Goal: Use online tool/utility: Use online tool/utility

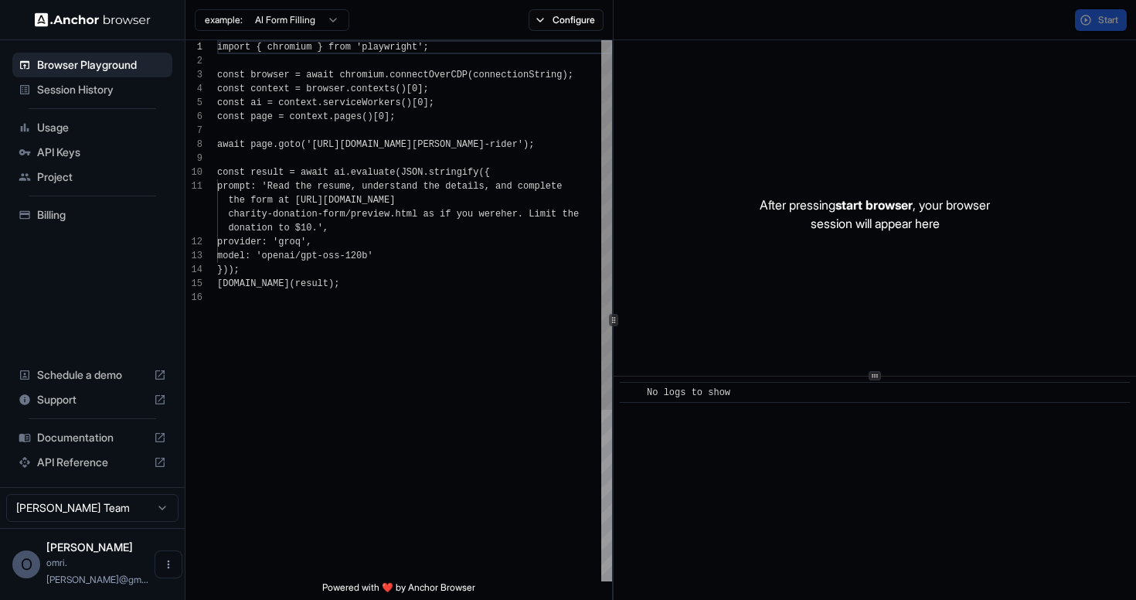
scroll to position [139, 0]
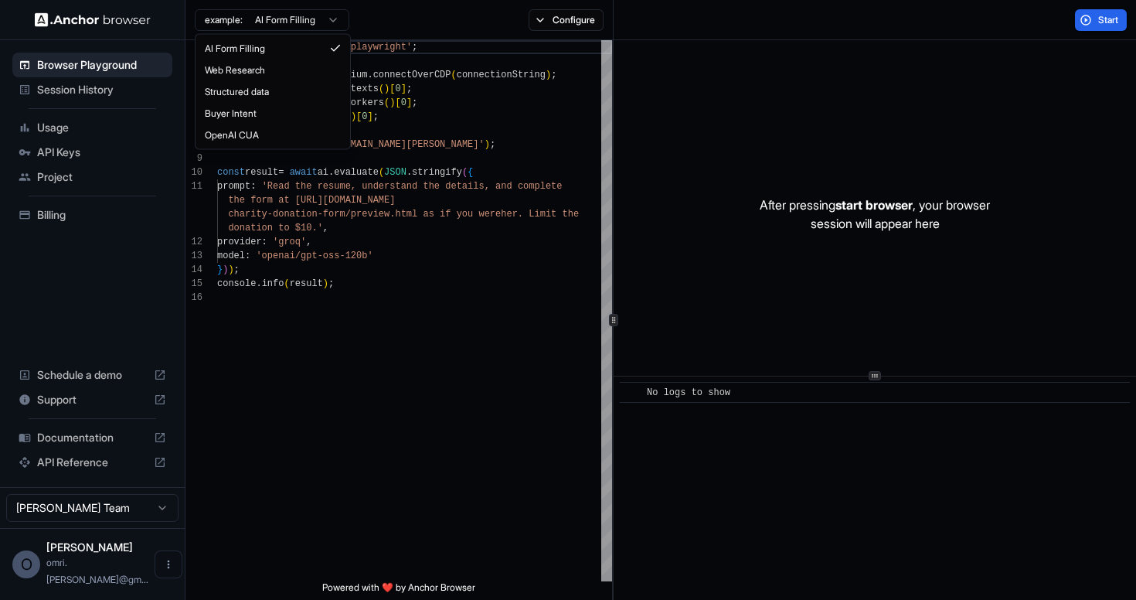
click at [311, 21] on html "Browser Playground Session History Usage API Keys Project Billing Schedule a de…" at bounding box center [568, 300] width 1136 height 600
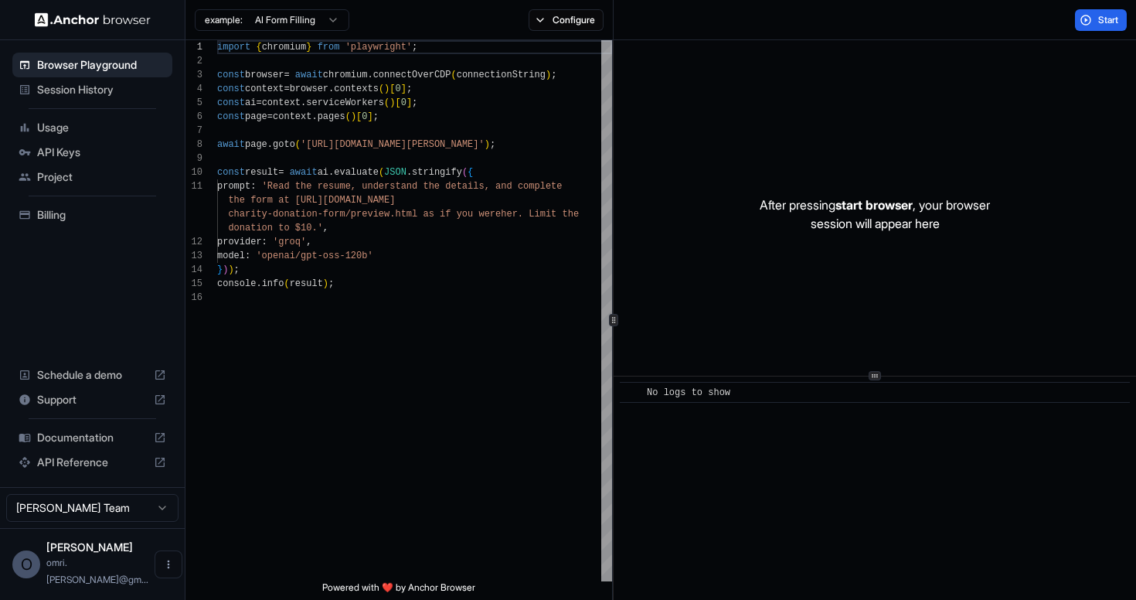
click at [311, 21] on html "Browser Playground Session History Usage API Keys Project Billing Schedule a de…" at bounding box center [568, 300] width 1136 height 600
click at [786, 227] on p "After pressing start browser , your browser session will appear here" at bounding box center [875, 213] width 230 height 37
click at [439, 243] on div "const context = browser . contexts ( ) [ 0 ] ; const ai = context . serviceWork…" at bounding box center [414, 435] width 395 height 791
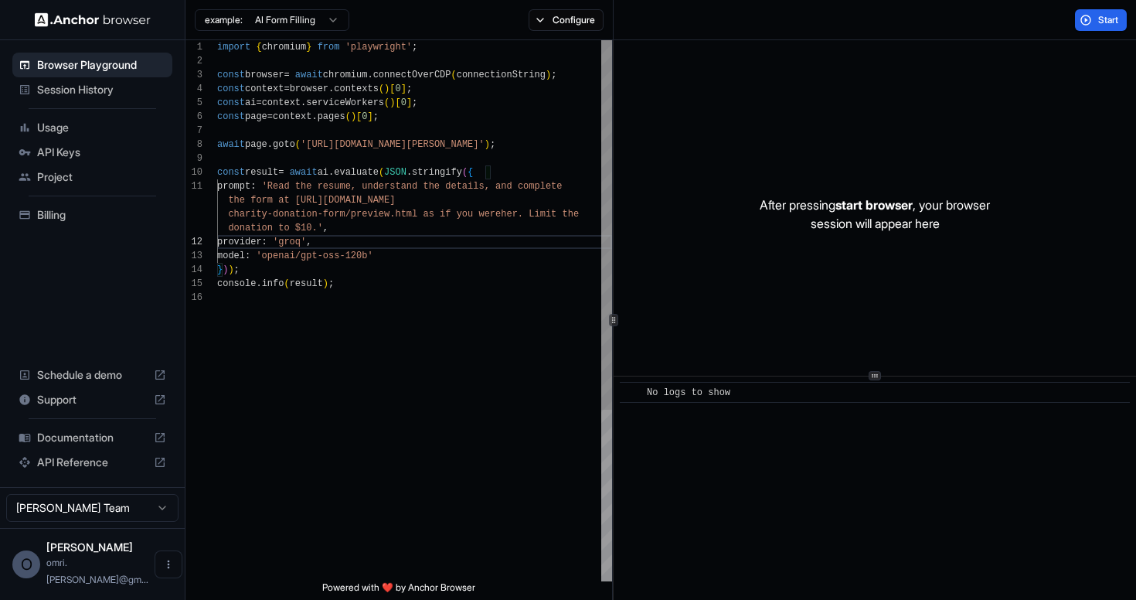
click at [433, 286] on div "const page = context . pages ( ) [ 0 ] ; await page . goto ( '[URL][DOMAIN_NAME…" at bounding box center [414, 435] width 395 height 791
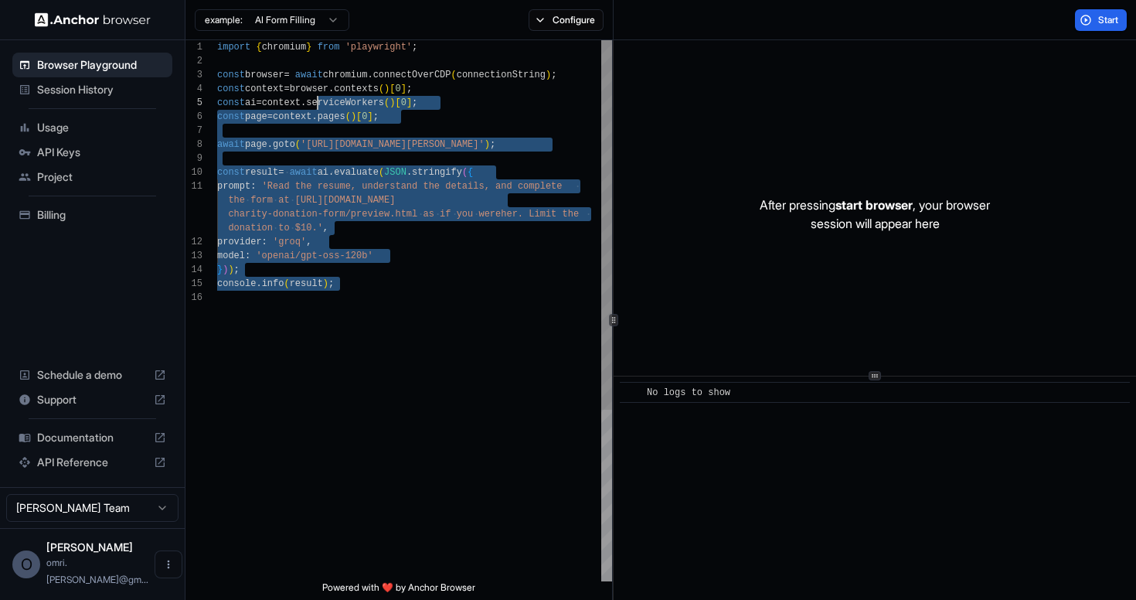
scroll to position [0, 0]
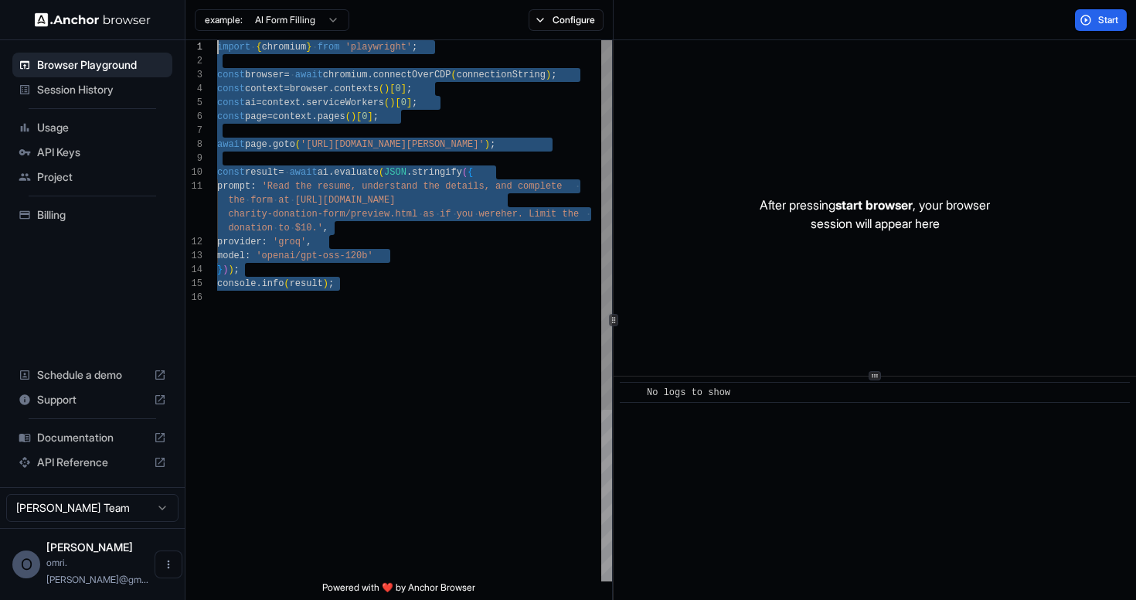
drag, startPoint x: 435, startPoint y: 301, endPoint x: 178, endPoint y: 33, distance: 371.1
click at [217, 40] on div "const page = context . pages ( ) [ 0 ] ; await page . goto ( '[URL][DOMAIN_NAME…" at bounding box center [414, 435] width 395 height 791
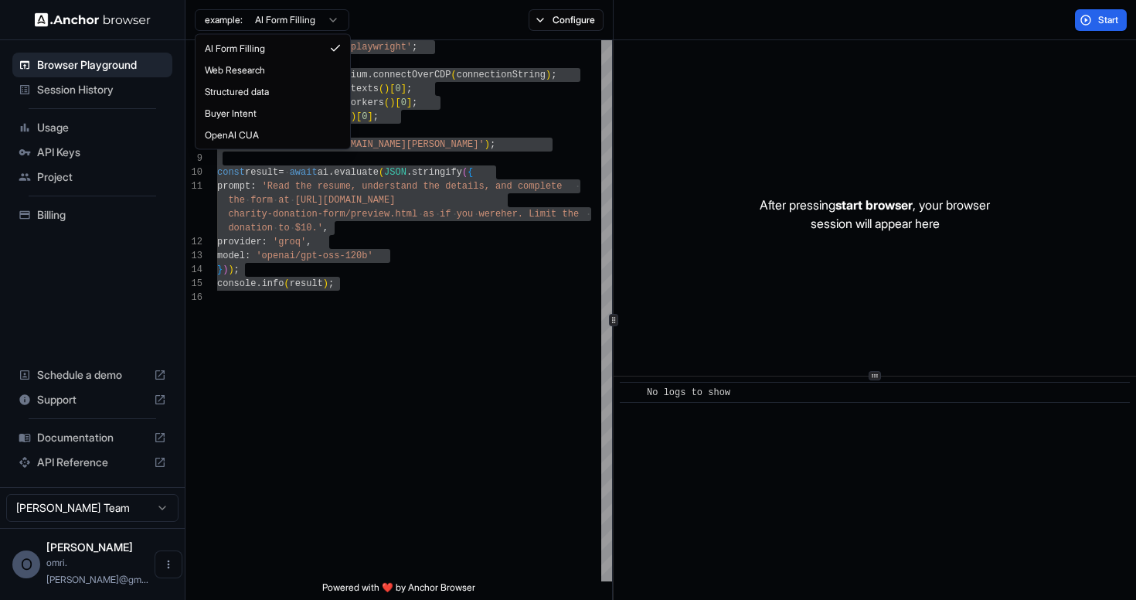
click at [295, 18] on html "Browser Playground Session History Usage API Keys Project Billing Schedule a de…" at bounding box center [568, 300] width 1136 height 600
click at [403, 250] on html "Browser Playground Session History Usage API Keys Project Billing Schedule a de…" at bounding box center [568, 300] width 1136 height 600
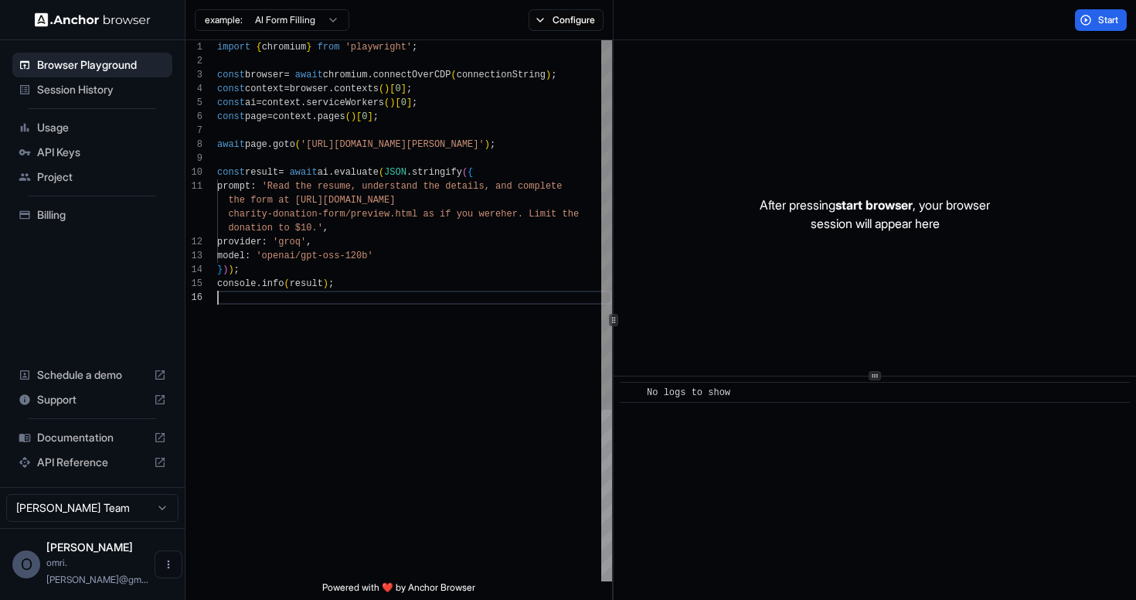
click at [414, 301] on div "const page = context . pages ( ) [ 0 ] ; await page . goto ( '[URL][DOMAIN_NAME…" at bounding box center [414, 435] width 395 height 791
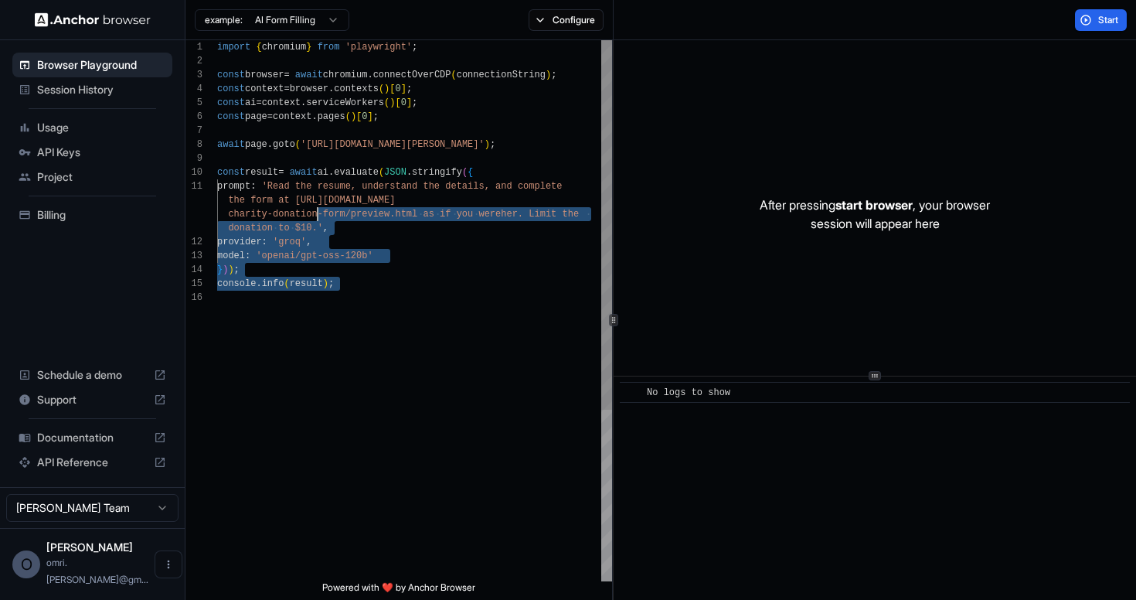
drag, startPoint x: 422, startPoint y: 323, endPoint x: 323, endPoint y: 223, distance: 141.0
click at [322, 219] on div "const page = context . pages ( ) [ 0 ] ; await page . goto ( '[URL][DOMAIN_NAME…" at bounding box center [414, 435] width 395 height 791
click at [323, 223] on div "const page = context . pages ( ) [ 0 ] ; await page . goto ( '[URL][DOMAIN_NAME…" at bounding box center [414, 435] width 395 height 791
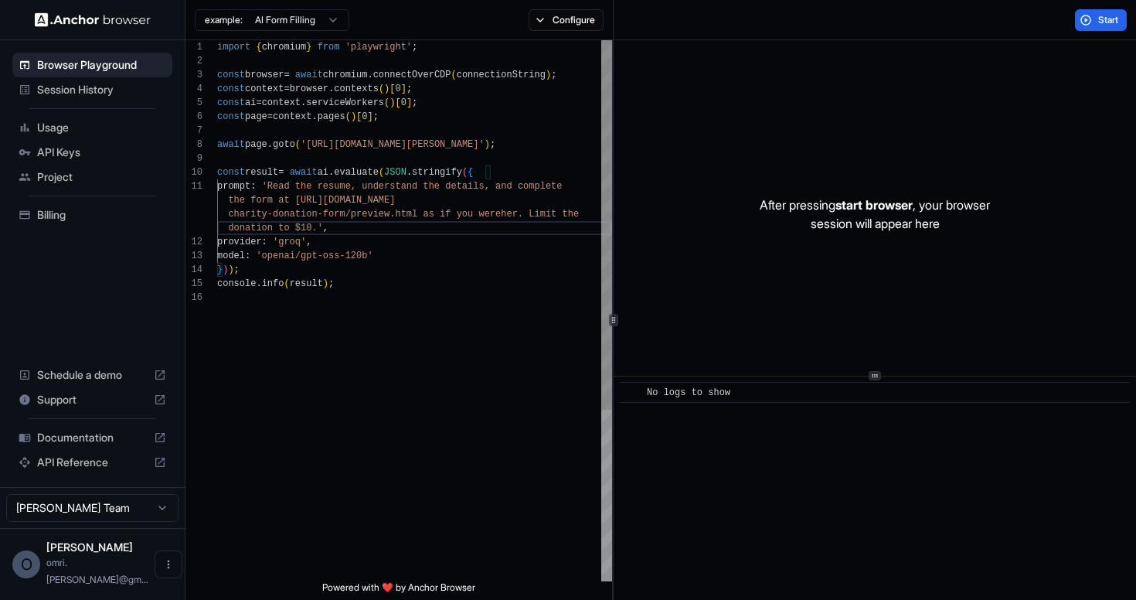
scroll to position [14, 0]
drag, startPoint x: 296, startPoint y: 199, endPoint x: 416, endPoint y: 207, distance: 120.8
click at [416, 207] on div "const page = context . pages ( ) [ 0 ] ; await page . goto ( '[URL][DOMAIN_NAME…" at bounding box center [414, 435] width 395 height 791
click at [482, 388] on div "const page = context . pages ( ) [ 0 ] ; await page . goto ( '[URL][DOMAIN_NAME…" at bounding box center [414, 435] width 395 height 791
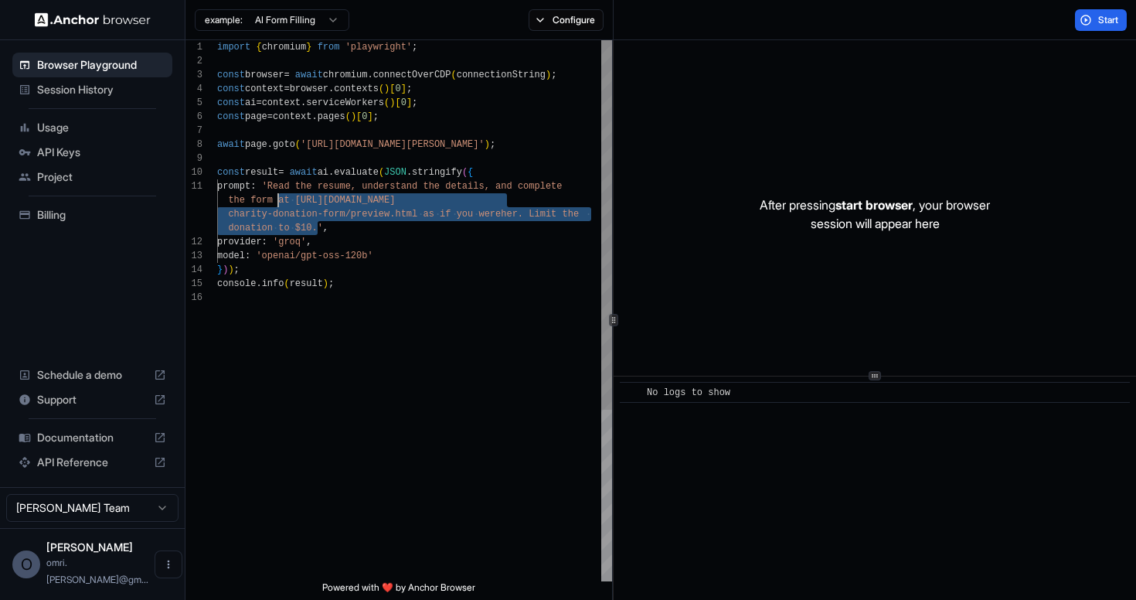
scroll to position [0, 0]
drag, startPoint x: 318, startPoint y: 229, endPoint x: 277, endPoint y: 191, distance: 55.2
click at [277, 191] on div "const page = context . pages ( ) [ 0 ] ; await page . goto ( '[URL][DOMAIN_NAME…" at bounding box center [414, 435] width 395 height 791
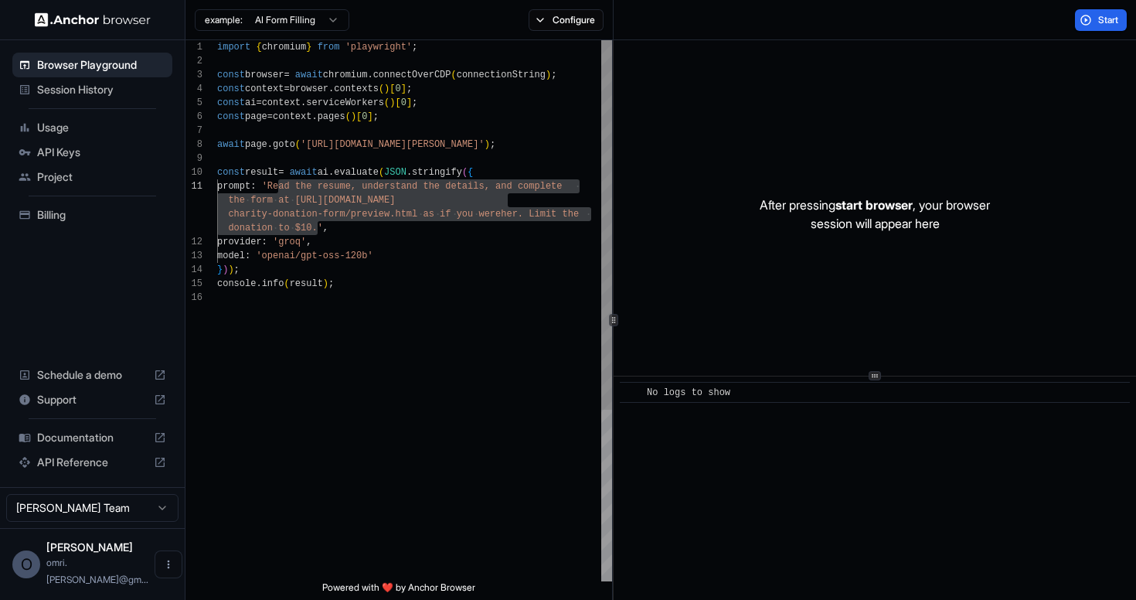
click at [287, 211] on div "const page = context . pages ( ) [ 0 ] ; await page . goto ( '[URL][DOMAIN_NAME…" at bounding box center [414, 435] width 395 height 791
click at [280, 186] on div "const page = context . pages ( ) [ 0 ] ; await page . goto ( '[URL][DOMAIN_NAME…" at bounding box center [414, 435] width 395 height 791
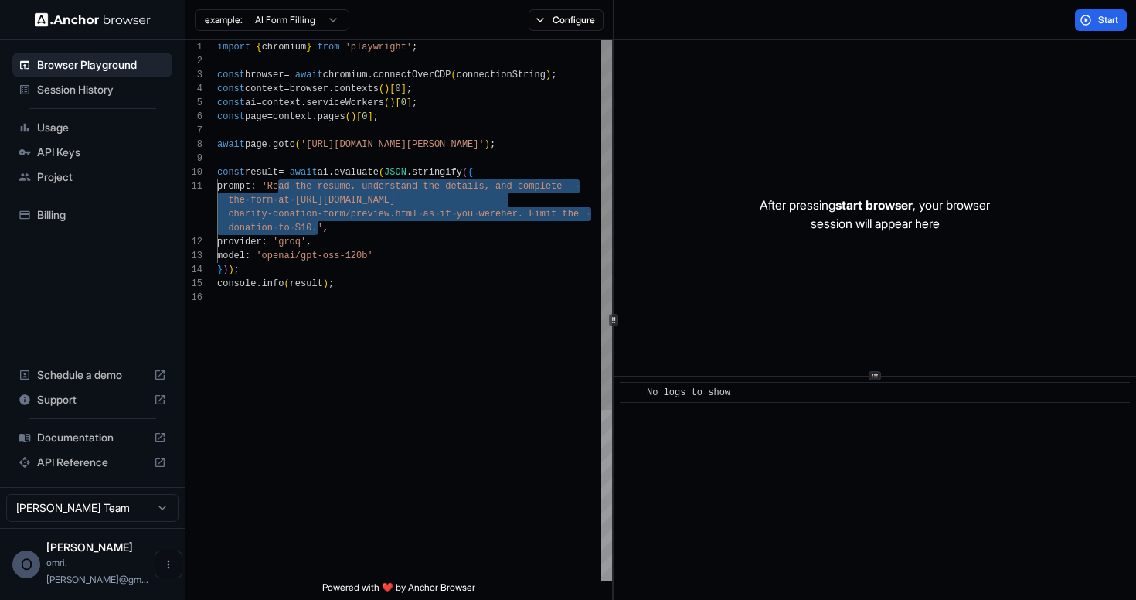
drag, startPoint x: 280, startPoint y: 185, endPoint x: 317, endPoint y: 223, distance: 51.9
click at [317, 223] on div "const page = context . pages ( ) [ 0 ] ; await page . goto ( '[URL][DOMAIN_NAME…" at bounding box center [414, 435] width 395 height 791
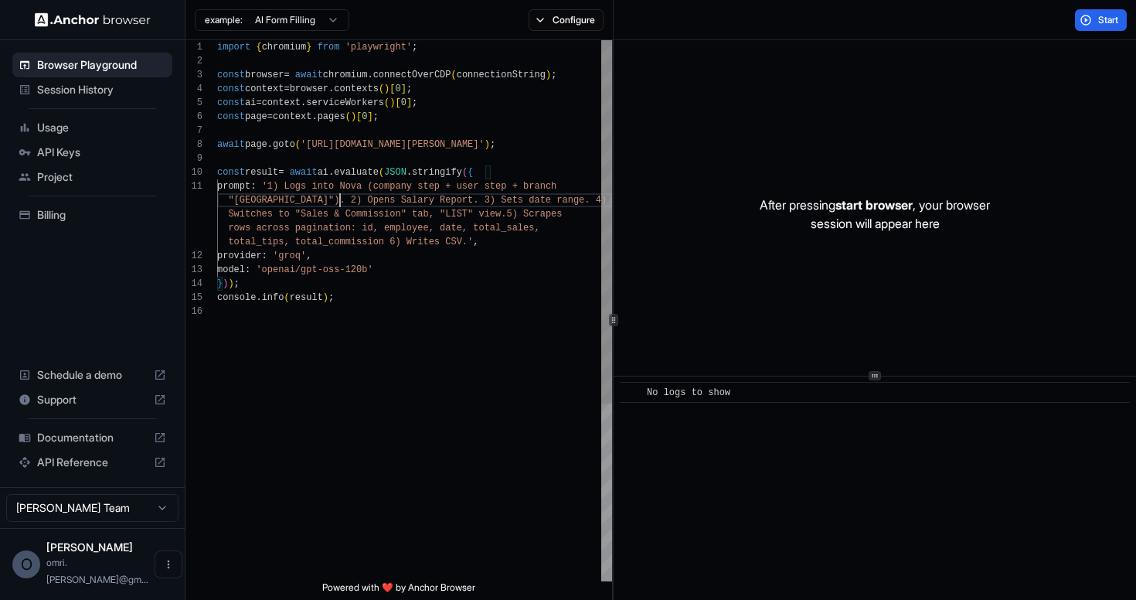
scroll to position [14, 0]
click at [339, 201] on div "const page = context . pages ( ) [ 0 ] ; await page . goto ( '[URL][DOMAIN_NAME…" at bounding box center [414, 442] width 395 height 805
click at [448, 251] on div "const page = context . pages ( ) [ 0 ] ; await page . goto ( '[URL][DOMAIN_NAME…" at bounding box center [414, 442] width 395 height 805
click at [297, 25] on html "Browser Playground Session History Usage API Keys Project Billing Schedule a de…" at bounding box center [568, 300] width 1136 height 600
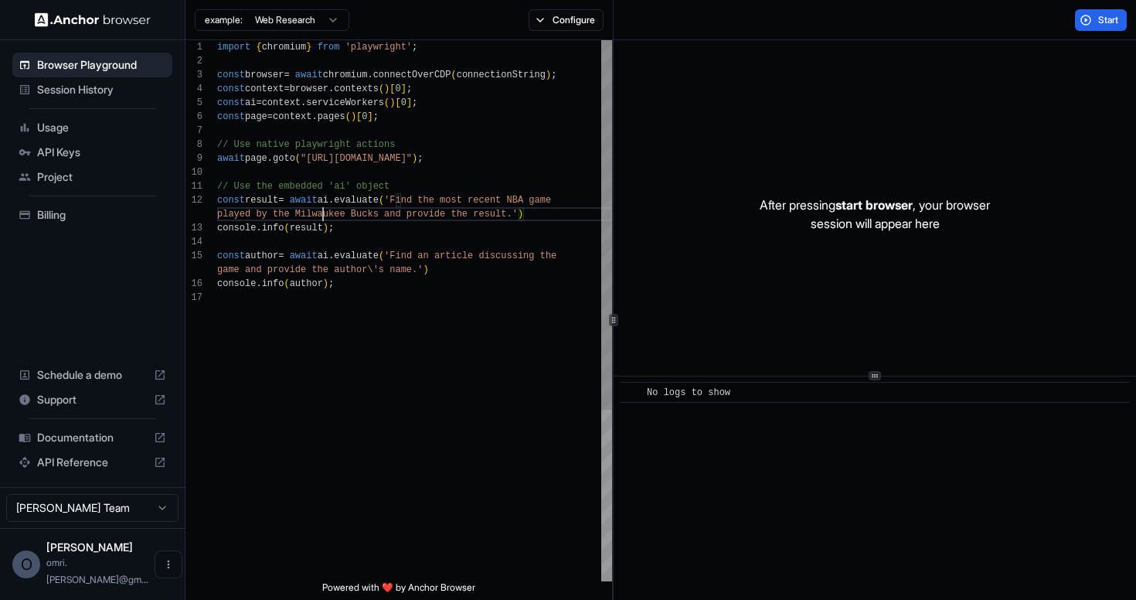
scroll to position [28, 0]
click at [321, 212] on div "const browser = await chromium . connectOverCDP ( connectionString ) ; const co…" at bounding box center [414, 435] width 395 height 791
click at [360, 274] on div "const browser = await chromium . connectOverCDP ( connectionString ) ; const co…" at bounding box center [414, 435] width 395 height 791
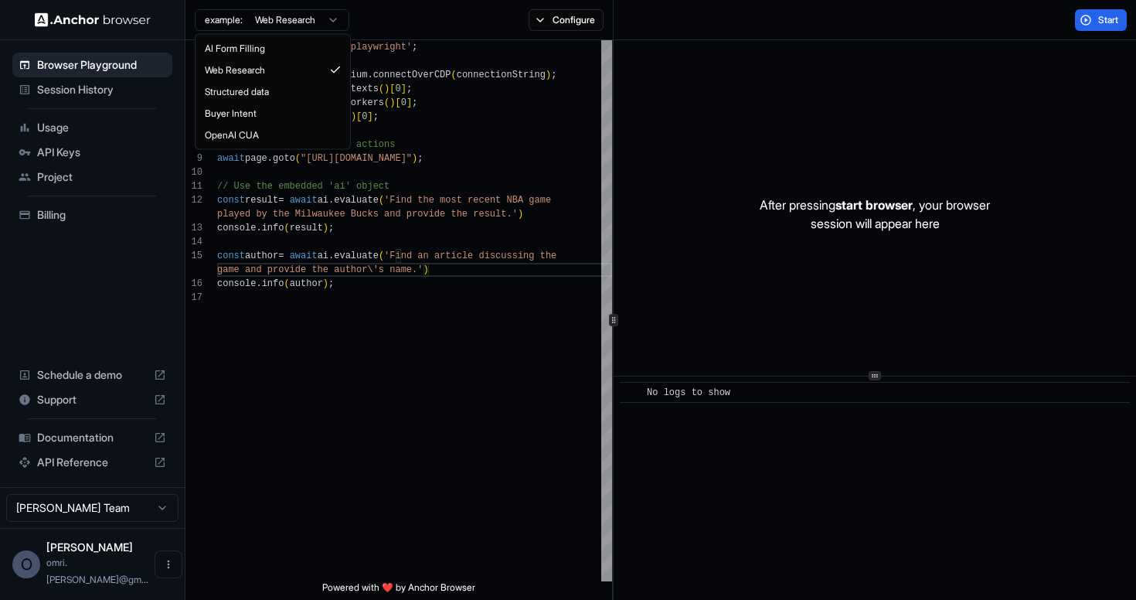
click at [326, 23] on html "Browser Playground Session History Usage API Keys Project Billing Schedule a de…" at bounding box center [568, 300] width 1136 height 600
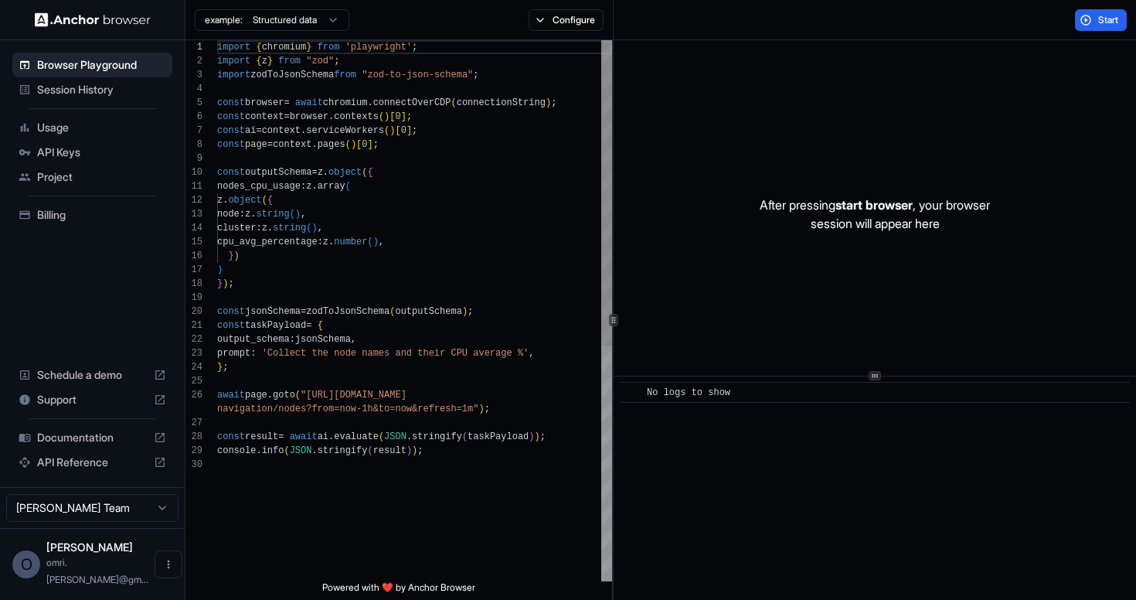
scroll to position [0, 0]
click at [306, 13] on html "Browser Playground Session History Usage API Keys Project Billing Schedule a de…" at bounding box center [568, 300] width 1136 height 600
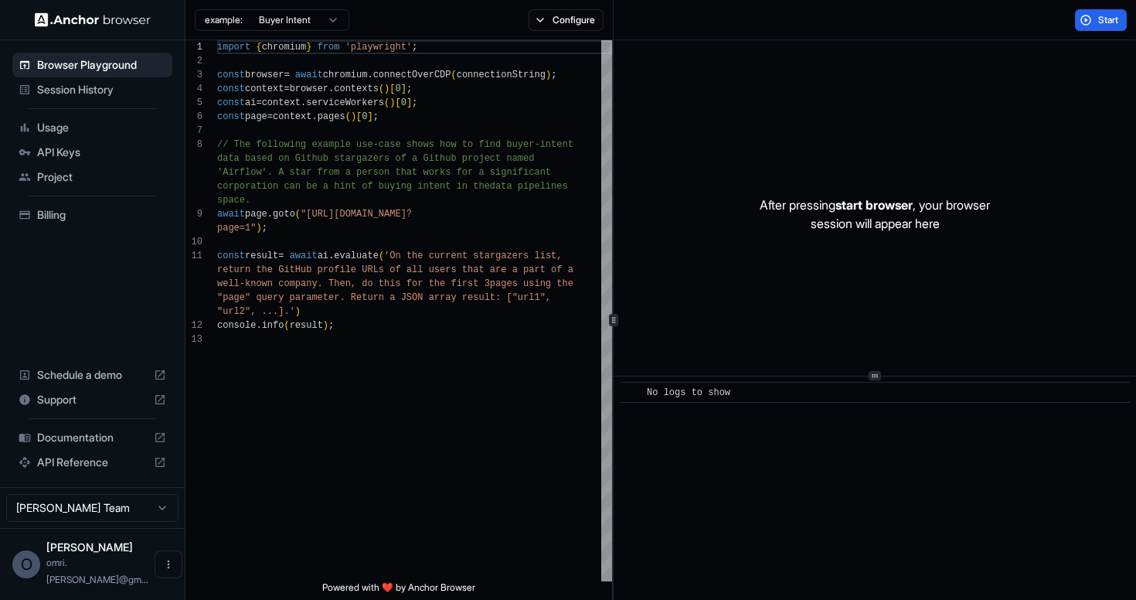
click at [277, 30] on div "example: Buyer Intent" at bounding box center [267, 20] width 164 height 28
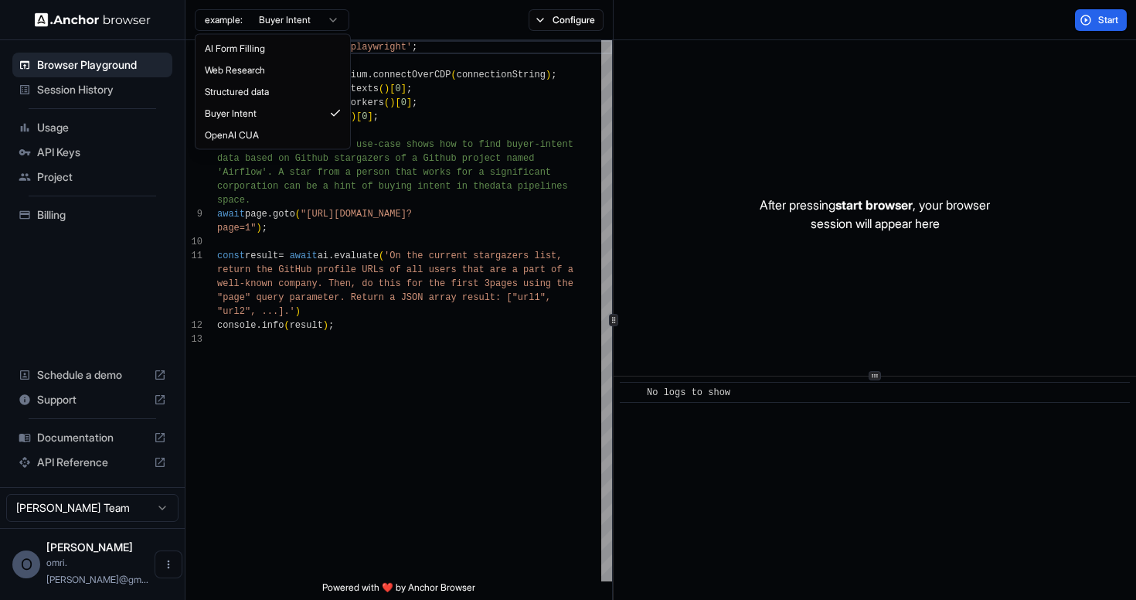
click at [277, 22] on html "Browser Playground Session History Usage API Keys Project Billing Schedule a de…" at bounding box center [568, 300] width 1136 height 600
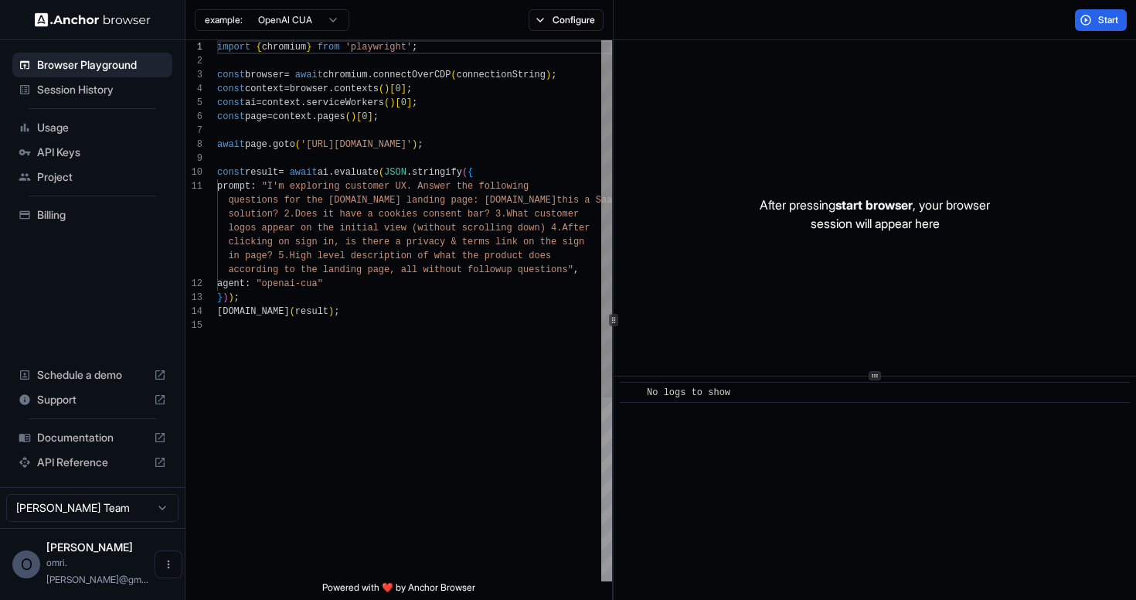
scroll to position [139, 0]
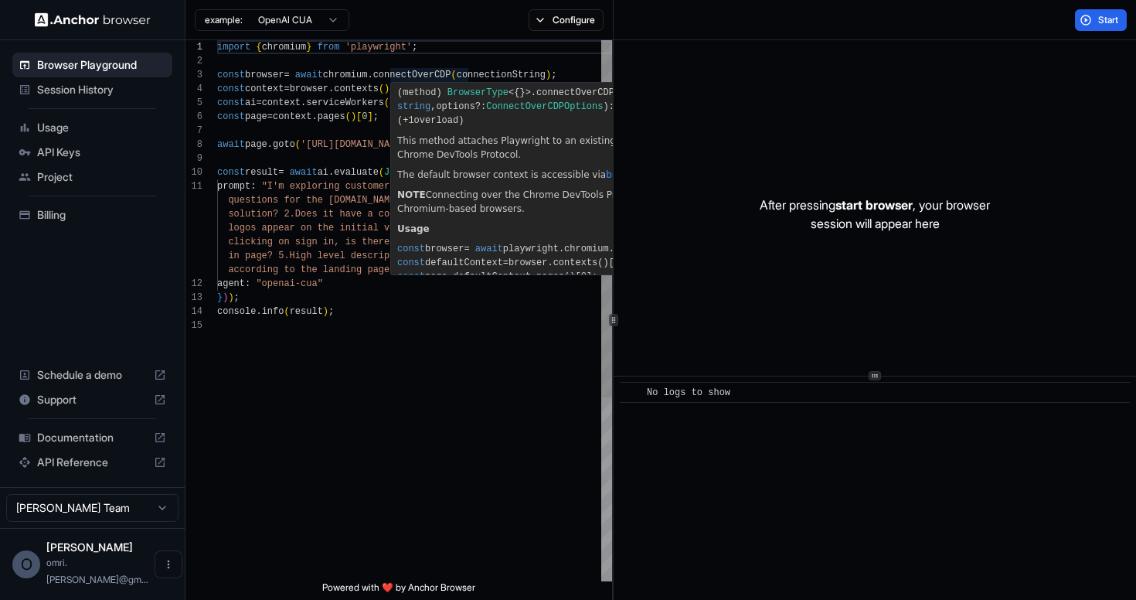
click at [247, 195] on div "import { chromium } from 'playwright' ; const browser = await chromium . connec…" at bounding box center [414, 449] width 395 height 819
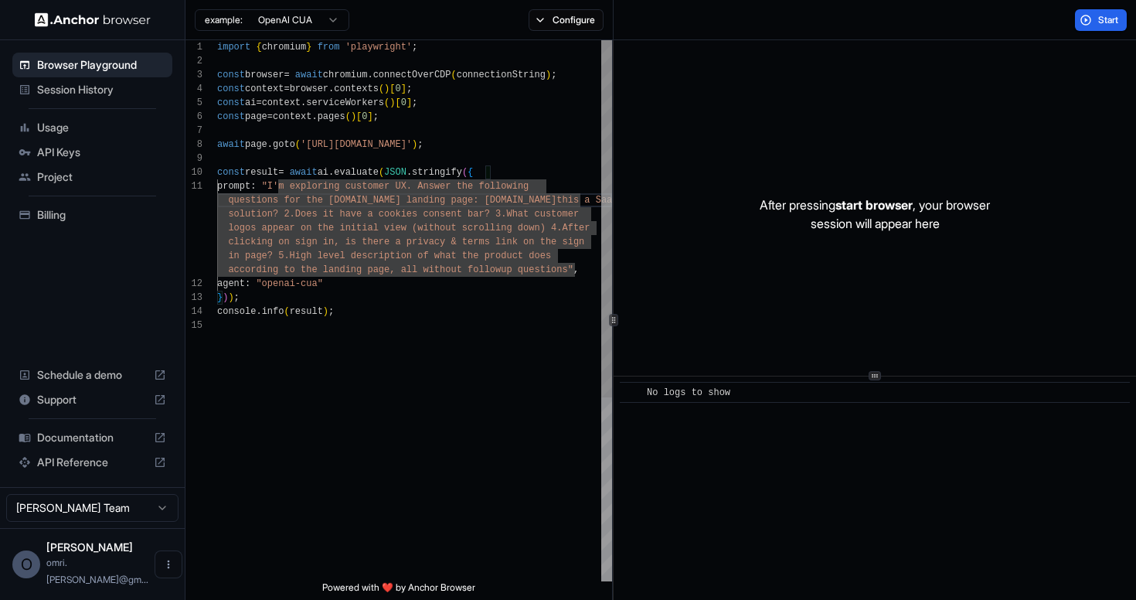
scroll to position [42, 0]
click at [322, 223] on div "import { chromium } from 'playwright' ; const browser = await chromium . connec…" at bounding box center [414, 449] width 395 height 819
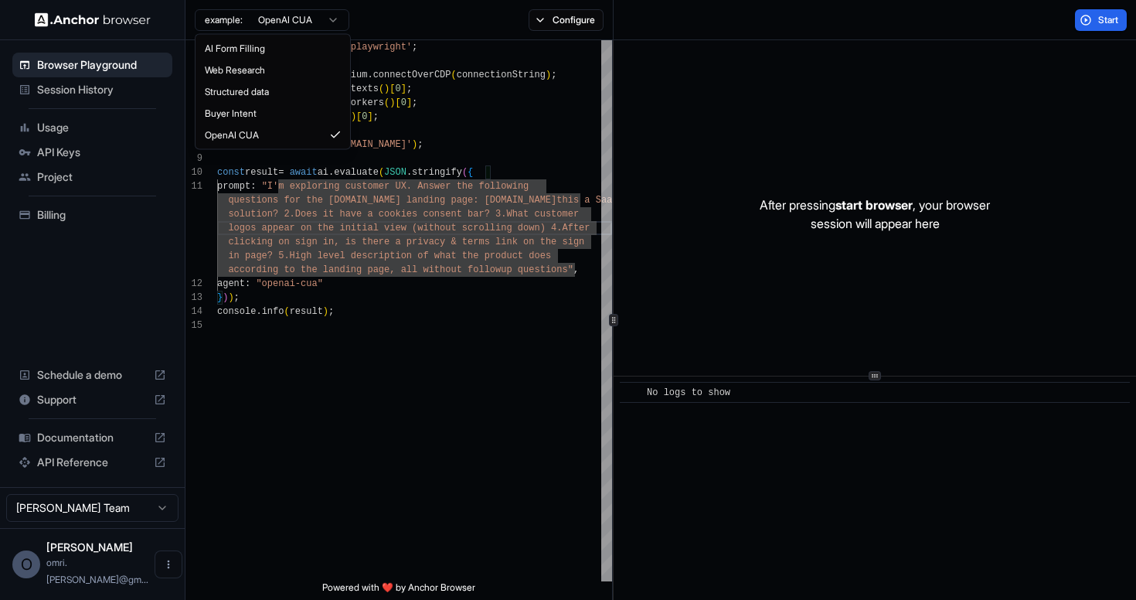
click at [304, 27] on html "Browser Playground Session History Usage API Keys Project Billing Schedule a de…" at bounding box center [568, 300] width 1136 height 600
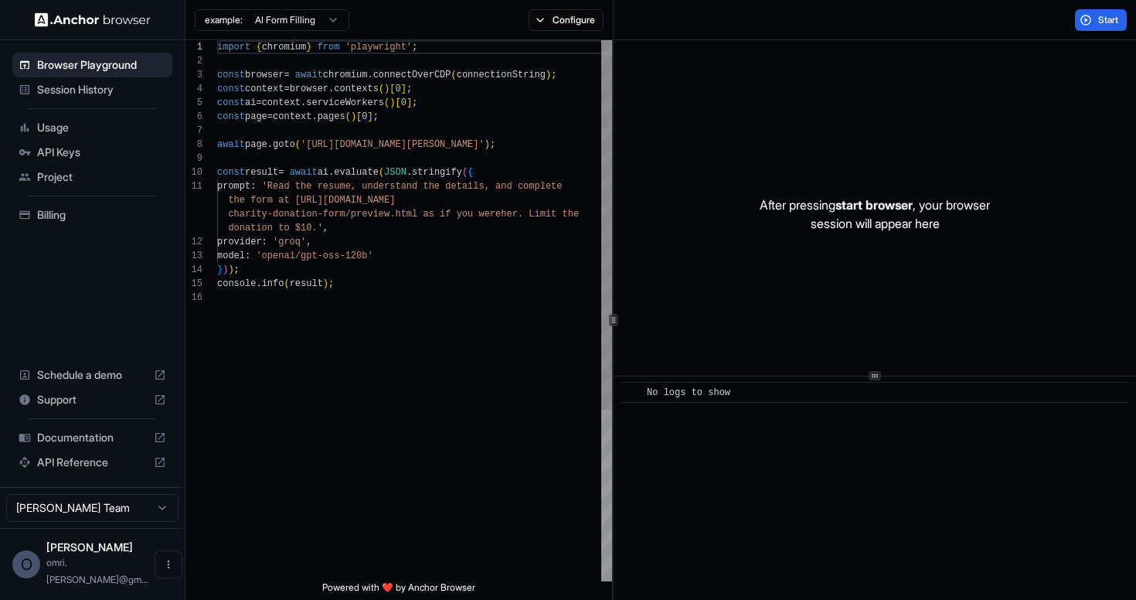
scroll to position [0, 0]
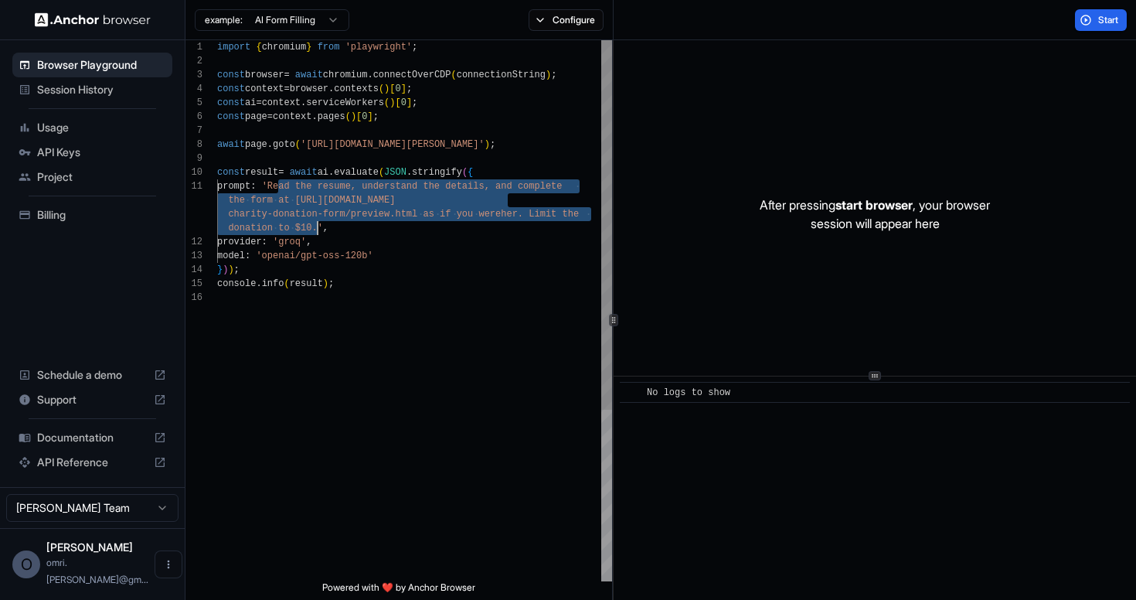
drag, startPoint x: 278, startPoint y: 188, endPoint x: 317, endPoint y: 228, distance: 55.7
click at [317, 228] on div "import { chromium } from 'playwright' ; const browser = await chromium . connec…" at bounding box center [414, 435] width 395 height 791
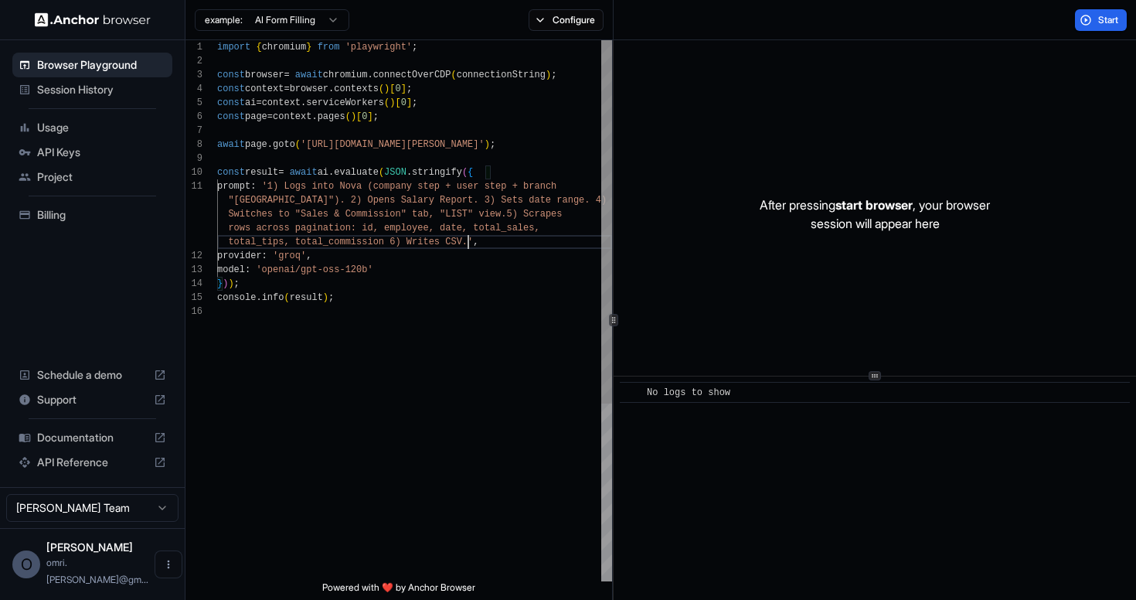
scroll to position [56, 0]
click at [1108, 19] on span "Start" at bounding box center [1109, 20] width 22 height 12
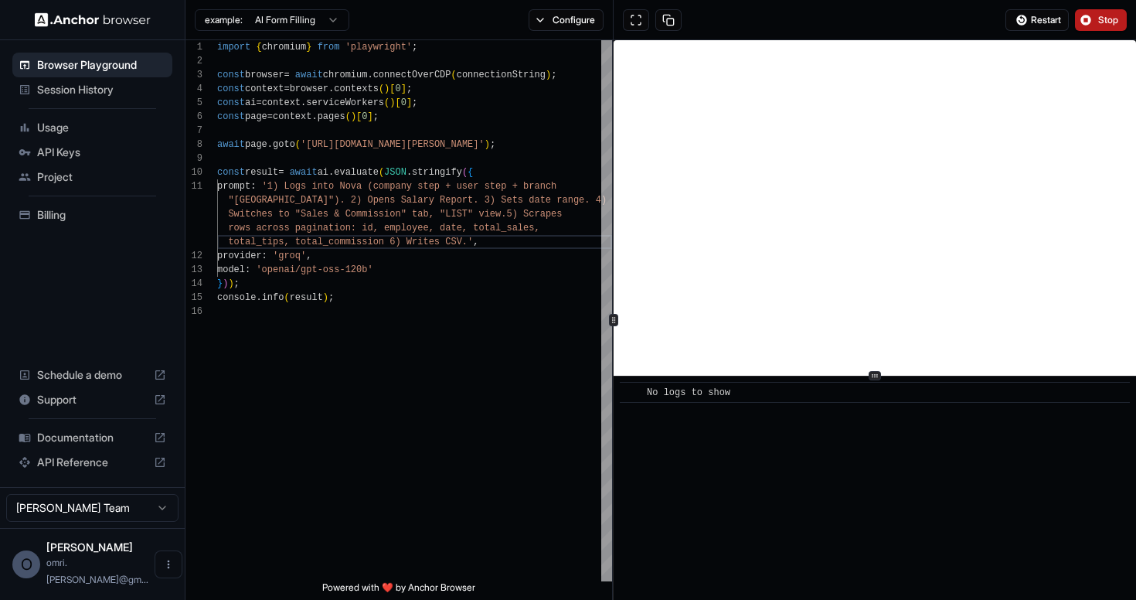
click at [1095, 24] on button "Stop" at bounding box center [1101, 20] width 52 height 22
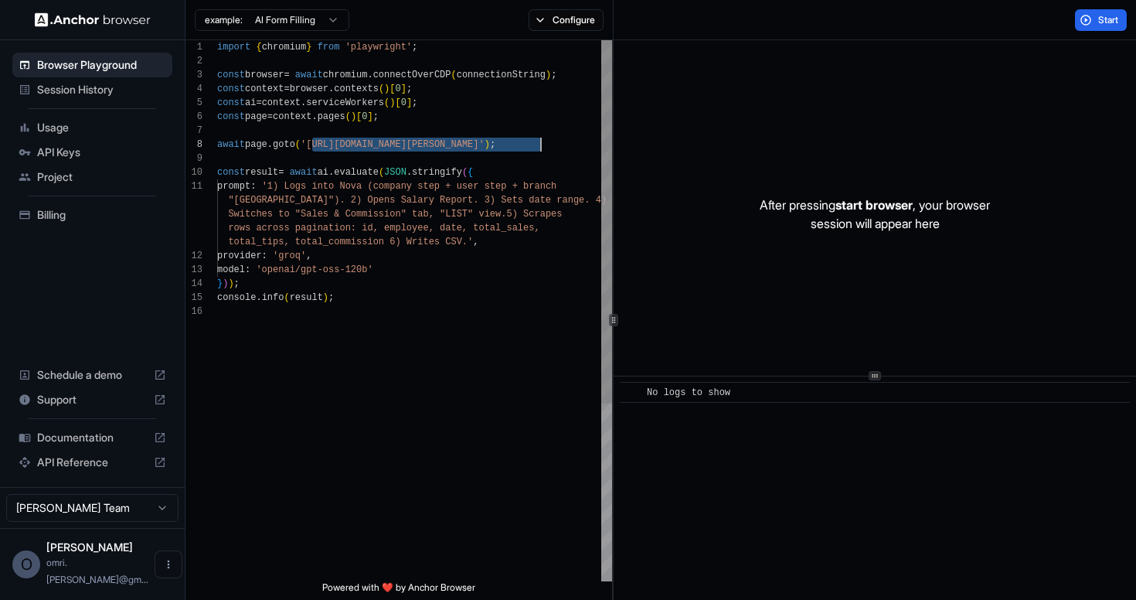
scroll to position [97, 0]
drag, startPoint x: 312, startPoint y: 144, endPoint x: 530, endPoint y: 144, distance: 217.9
click at [530, 144] on div "import { chromium } from 'playwright' ; const browser = await chromium . connec…" at bounding box center [414, 442] width 395 height 805
click at [1114, 25] on span "Start" at bounding box center [1109, 20] width 22 height 12
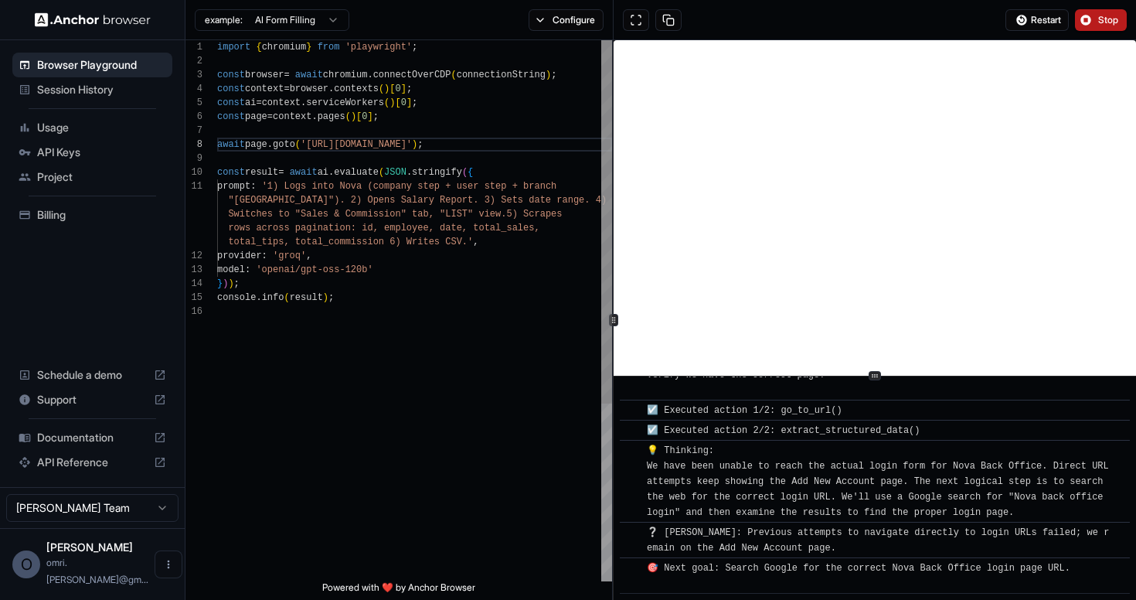
scroll to position [56, 0]
click at [515, 246] on div "import { chromium } from 'playwright' ; const browser = await chromium . connec…" at bounding box center [414, 442] width 395 height 805
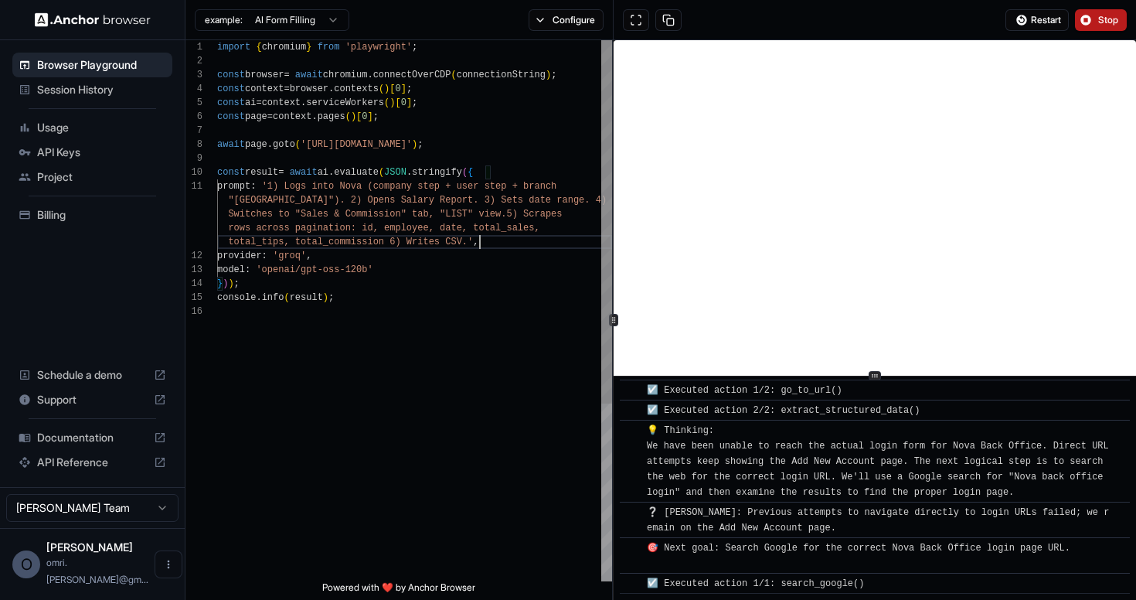
type textarea "**********"
click at [376, 172] on div "import { chromium } from 'playwright' ; const browser = await chromium . connec…" at bounding box center [414, 442] width 395 height 805
click at [342, 176] on div "import { chromium } from 'playwright' ; const browser = await chromium . connec…" at bounding box center [414, 442] width 395 height 805
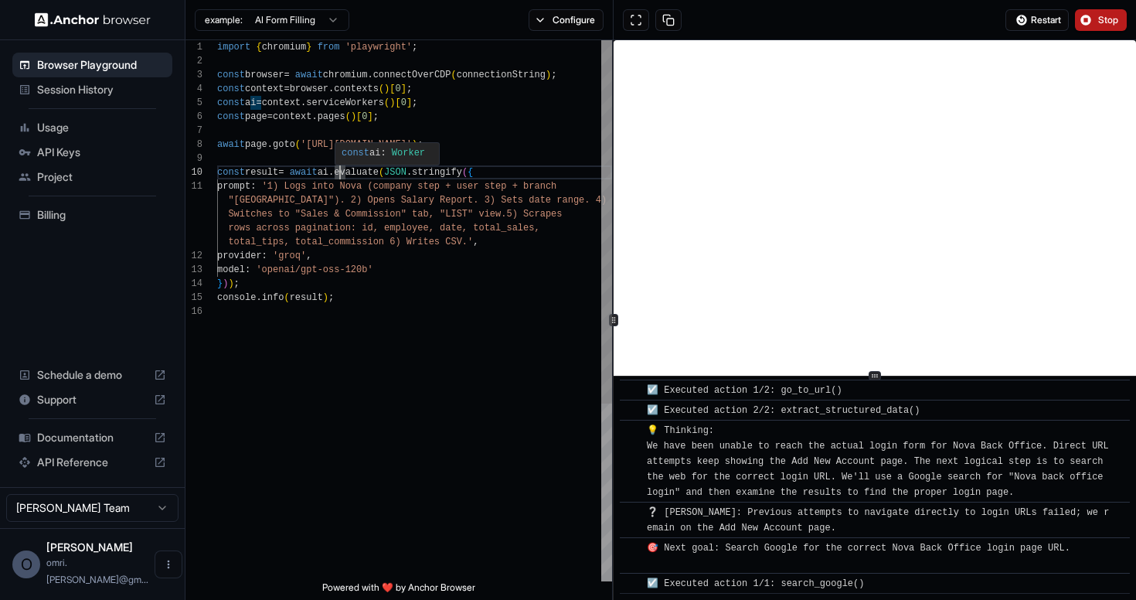
scroll to position [1685, 0]
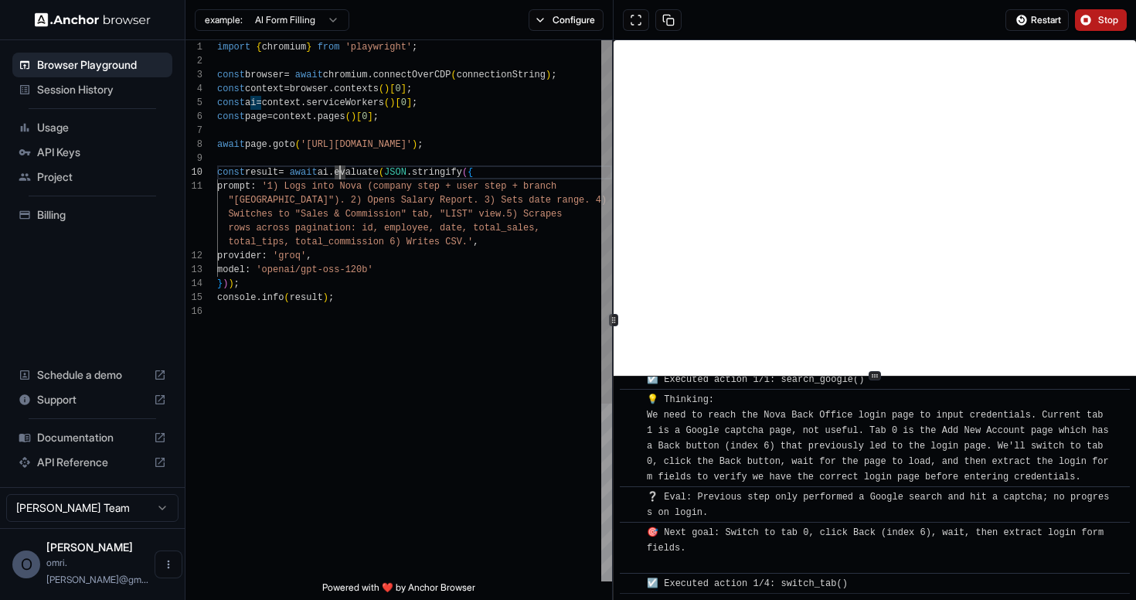
click at [338, 178] on div "import { chromium } from 'playwright' ; const browser = await chromium . connec…" at bounding box center [414, 442] width 395 height 805
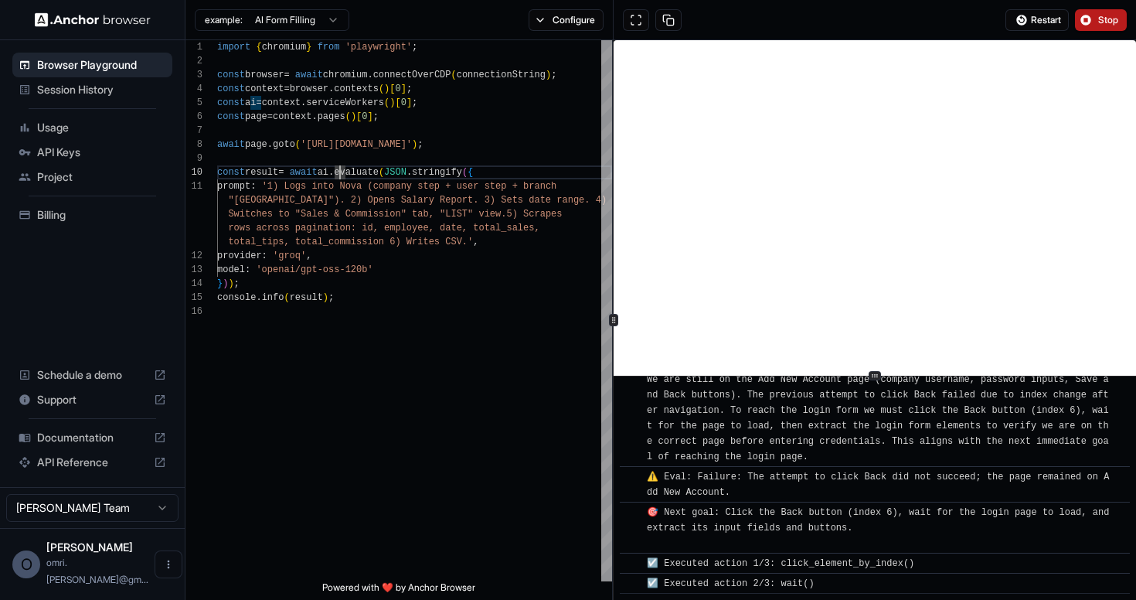
scroll to position [1945, 0]
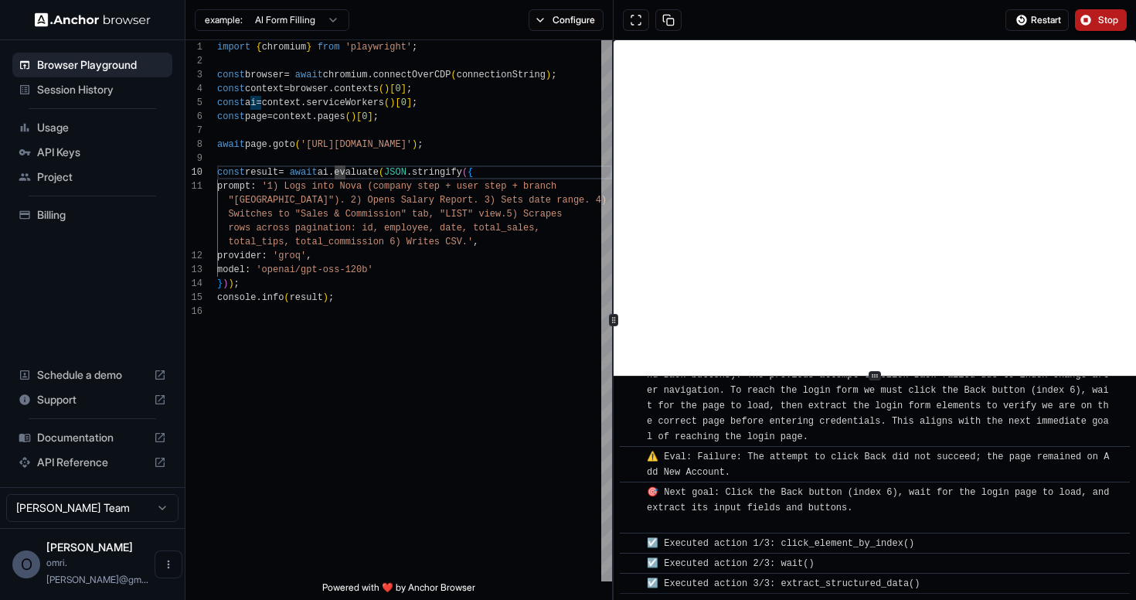
click at [76, 445] on span "Documentation" at bounding box center [92, 437] width 110 height 15
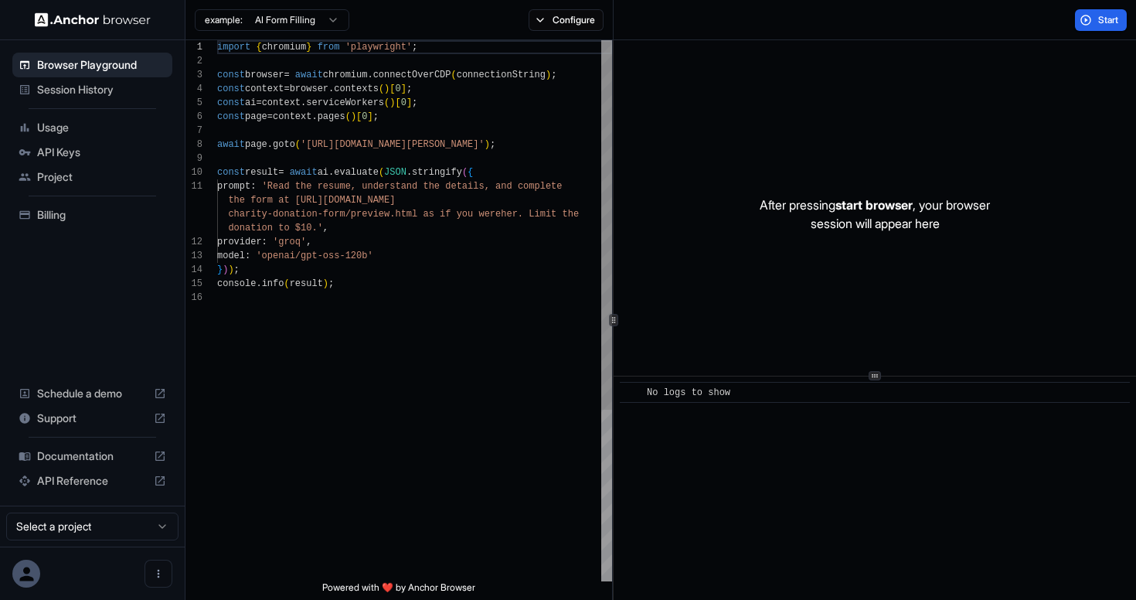
scroll to position [139, 0]
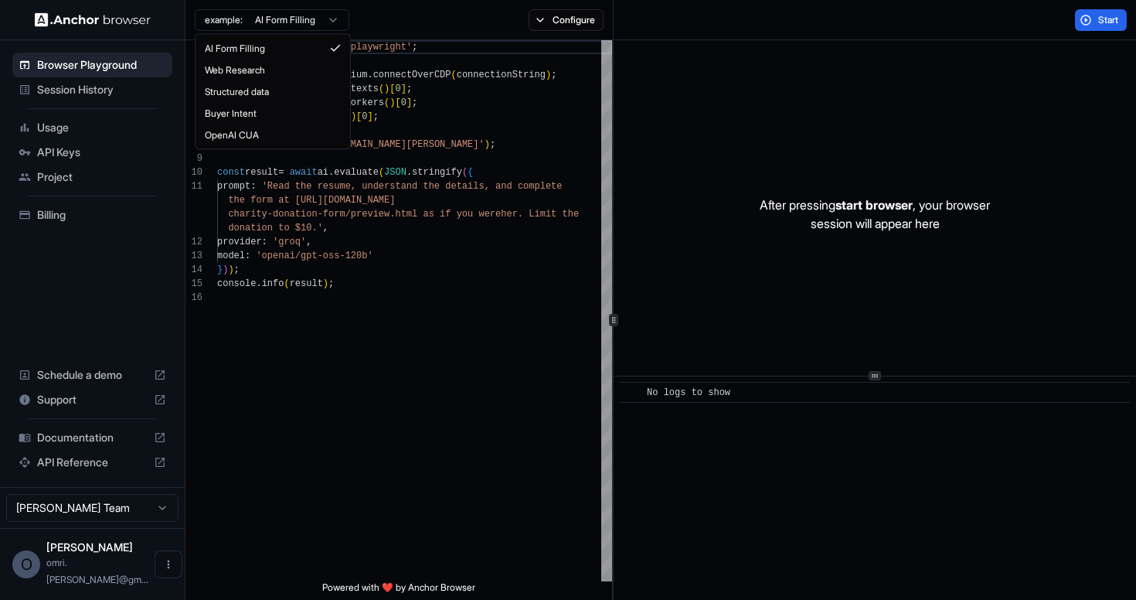
click at [311, 23] on html "Browser Playground Session History Usage API Keys Project Billing Schedule a de…" at bounding box center [568, 300] width 1136 height 600
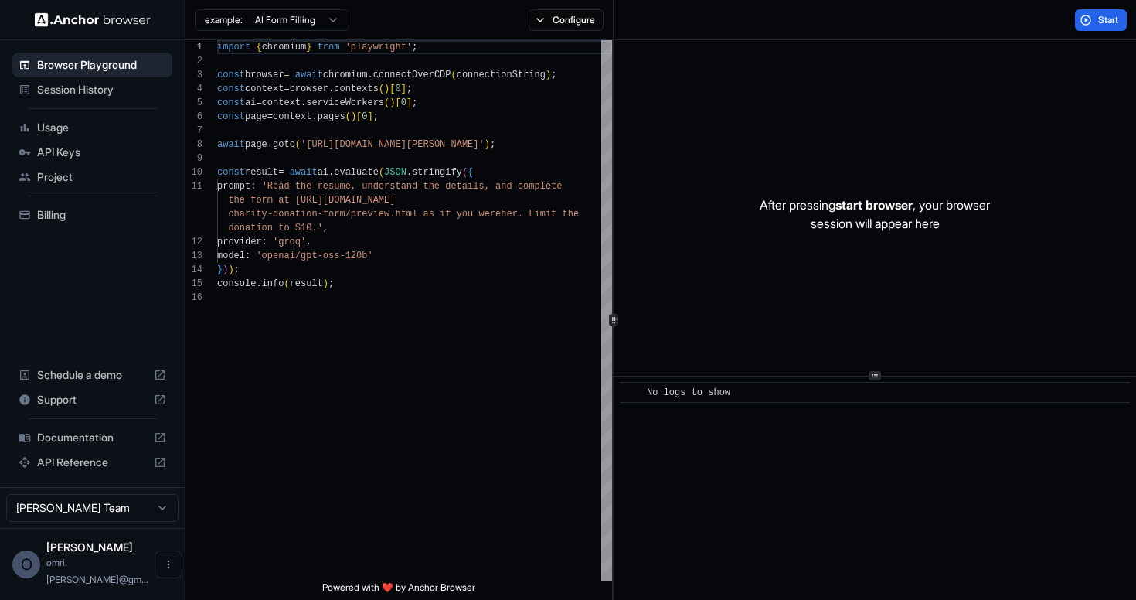
click at [311, 23] on html "Browser Playground Session History Usage API Keys Project Billing Schedule a de…" at bounding box center [568, 300] width 1136 height 600
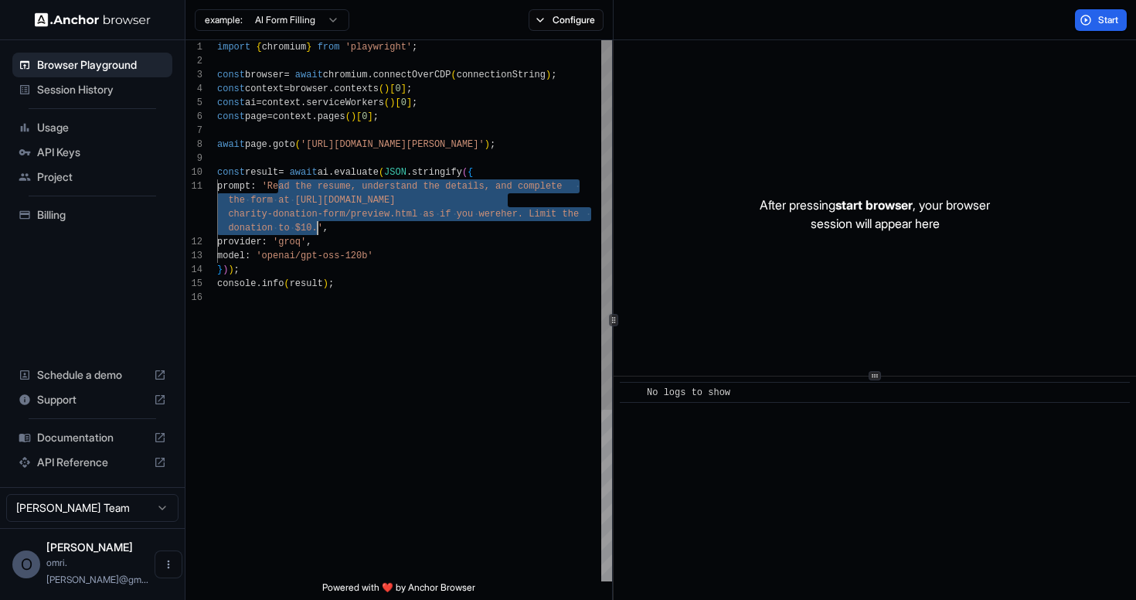
drag, startPoint x: 277, startPoint y: 185, endPoint x: 312, endPoint y: 218, distance: 47.6
click at [312, 218] on div "import { chromium } from 'playwright' ; const browser = await chromium . connec…" at bounding box center [414, 435] width 395 height 791
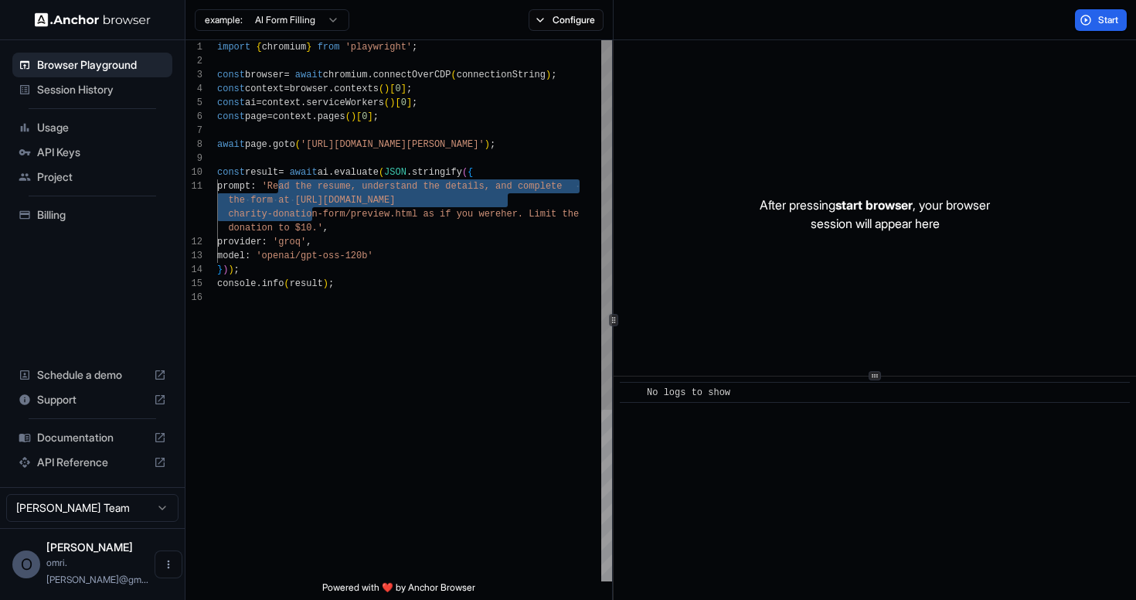
click at [315, 224] on div "import { chromium } from 'playwright' ; const browser = await chromium . connec…" at bounding box center [414, 435] width 395 height 791
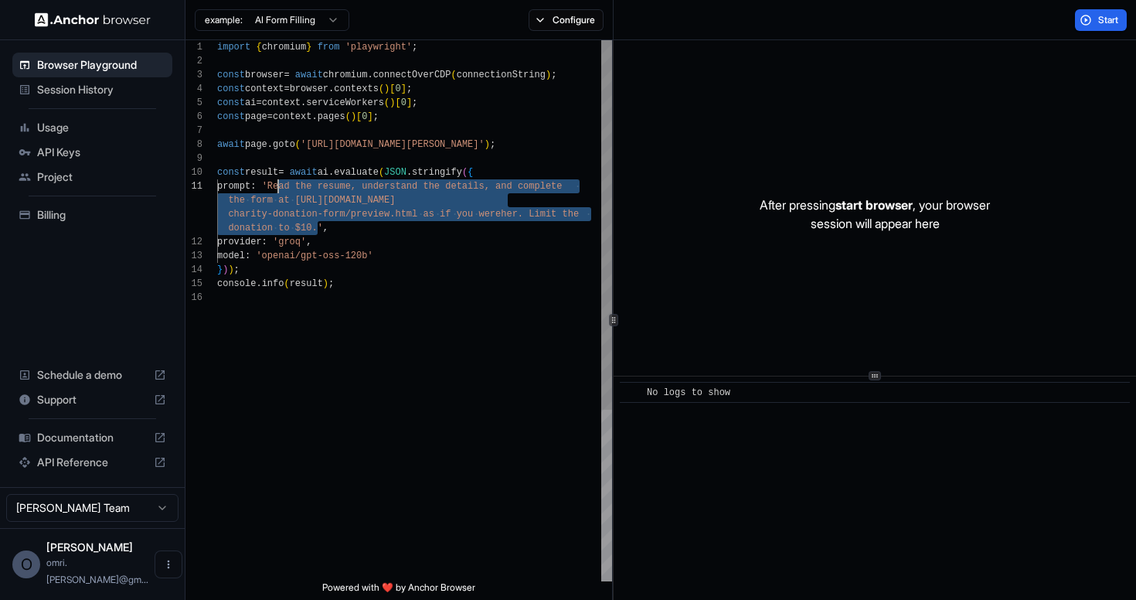
drag, startPoint x: 319, startPoint y: 226, endPoint x: 280, endPoint y: 187, distance: 55.2
click at [280, 187] on div "import { chromium } from 'playwright' ; const browser = await chromium . connec…" at bounding box center [414, 435] width 395 height 791
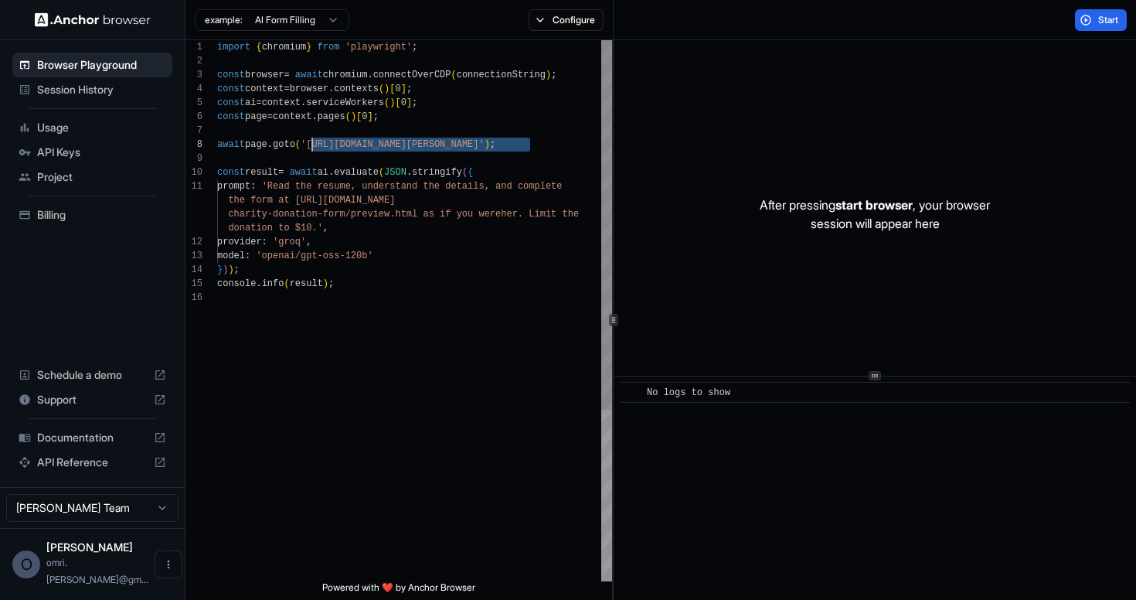
drag, startPoint x: 529, startPoint y: 143, endPoint x: 314, endPoint y: 141, distance: 215.6
click at [314, 141] on div "import { chromium } from 'playwright' ; const browser = await chromium . connec…" at bounding box center [414, 435] width 395 height 791
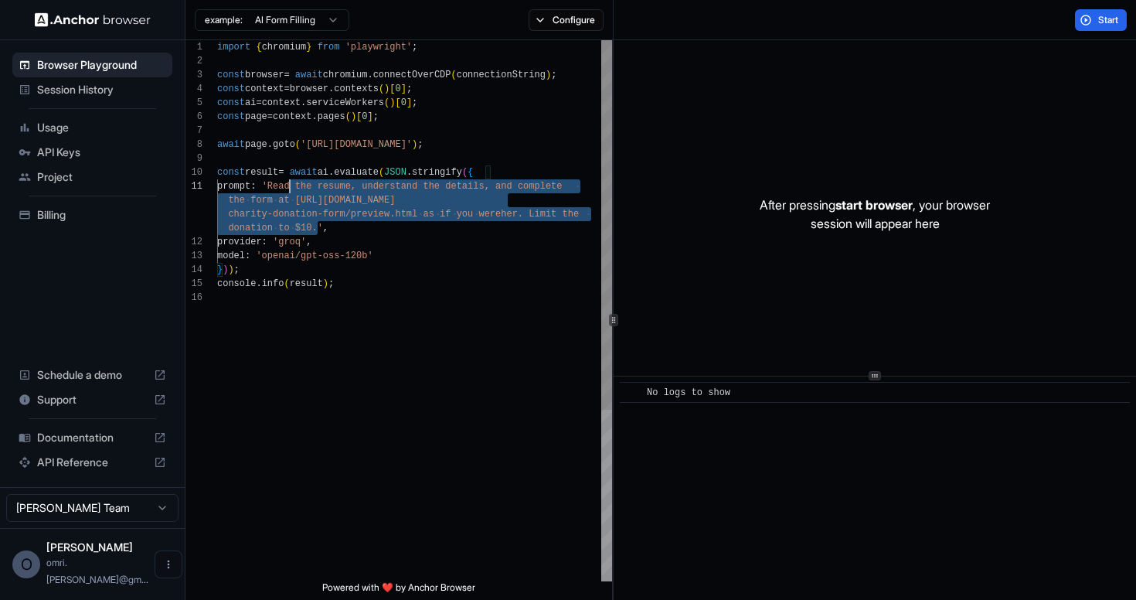
scroll to position [0, 0]
drag, startPoint x: 318, startPoint y: 228, endPoint x: 278, endPoint y: 185, distance: 58.5
click at [287, 202] on div "import { chromium } from 'playwright' ; const browser = await chromium . connec…" at bounding box center [414, 435] width 395 height 791
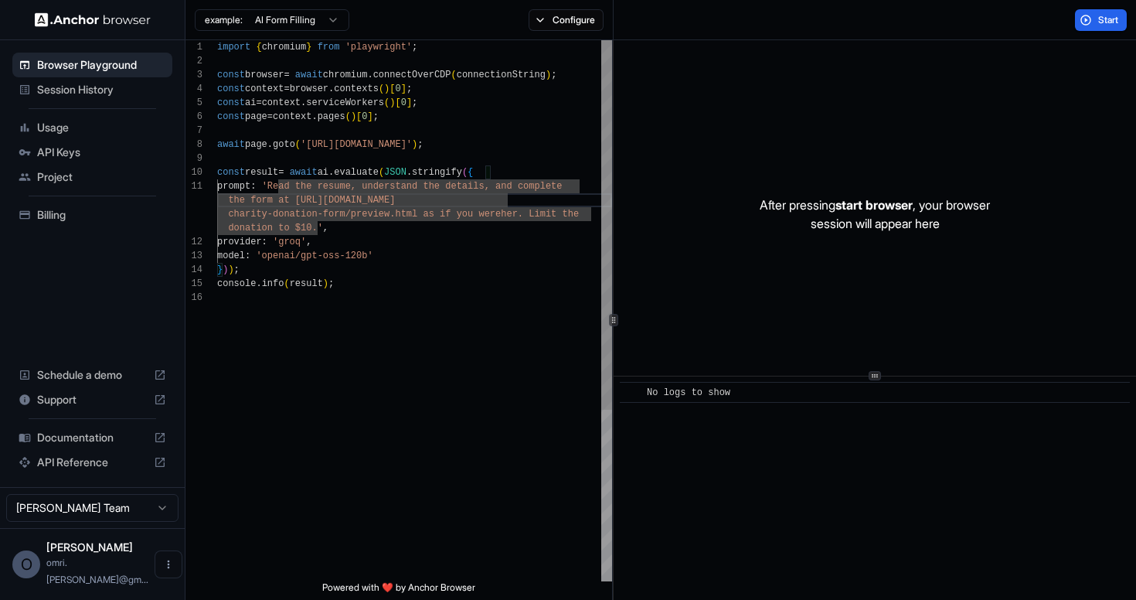
click at [278, 185] on div "import { chromium } from 'playwright' ; const browser = await chromium . connec…" at bounding box center [414, 435] width 395 height 791
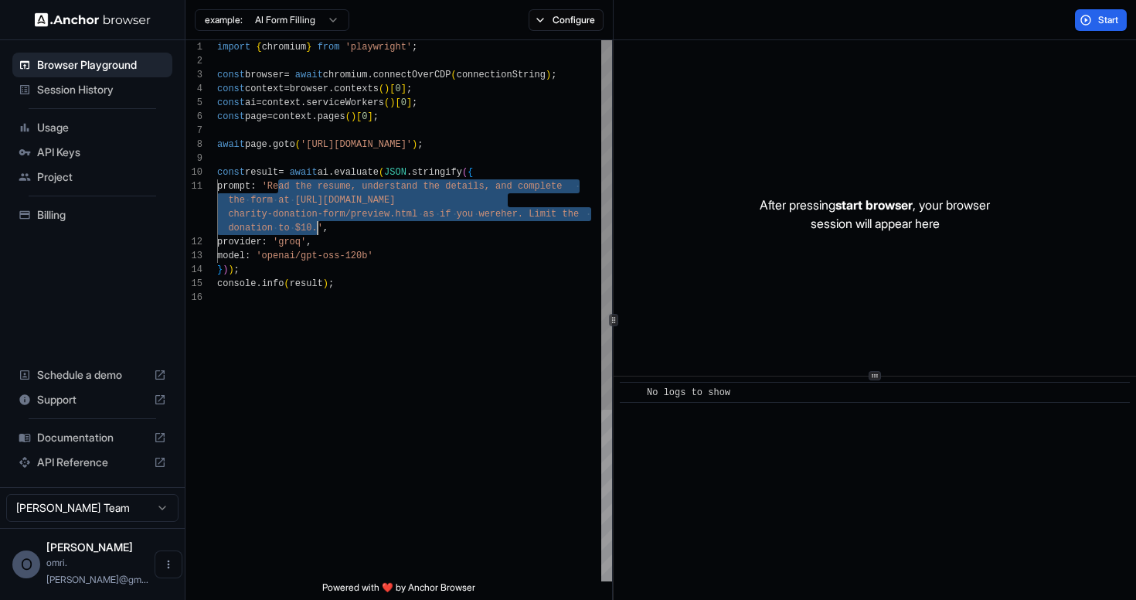
drag, startPoint x: 278, startPoint y: 185, endPoint x: 315, endPoint y: 229, distance: 57.6
click at [315, 229] on div "import { chromium } from 'playwright' ; const browser = await chromium . connec…" at bounding box center [414, 435] width 395 height 791
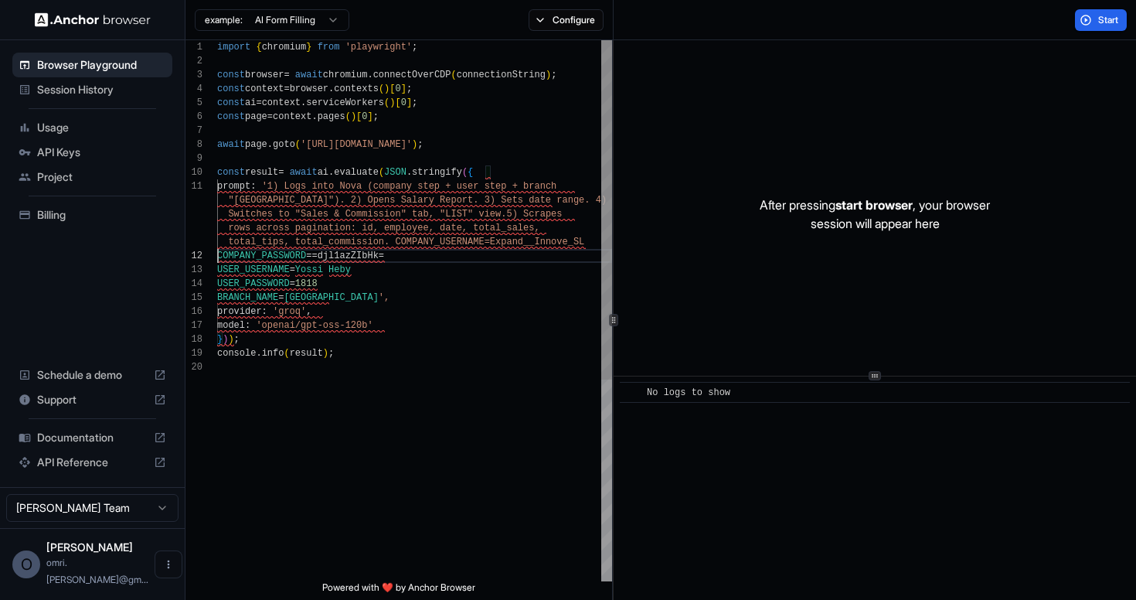
scroll to position [70, 0]
click at [218, 258] on div "import { chromium } from 'playwright' ; const browser = await chromium . connec…" at bounding box center [414, 470] width 395 height 861
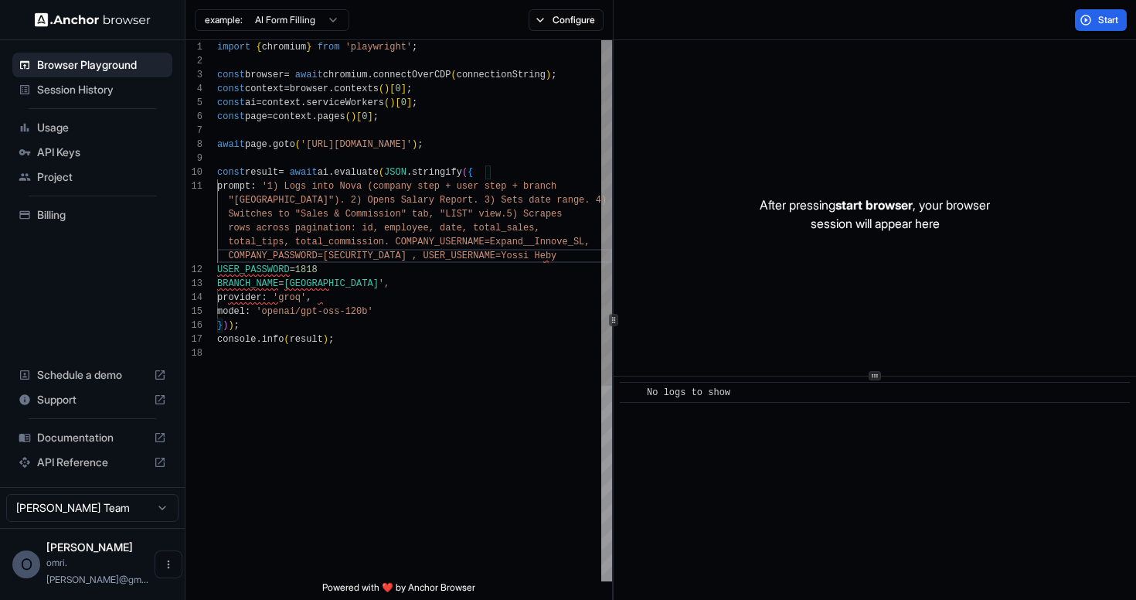
click at [217, 267] on div "import { chromium } from 'playwright' ; const browser = await chromium . connec…" at bounding box center [414, 463] width 395 height 847
click at [217, 282] on div "import { chromium } from 'playwright' ; const browser = await chromium . connec…" at bounding box center [414, 463] width 395 height 847
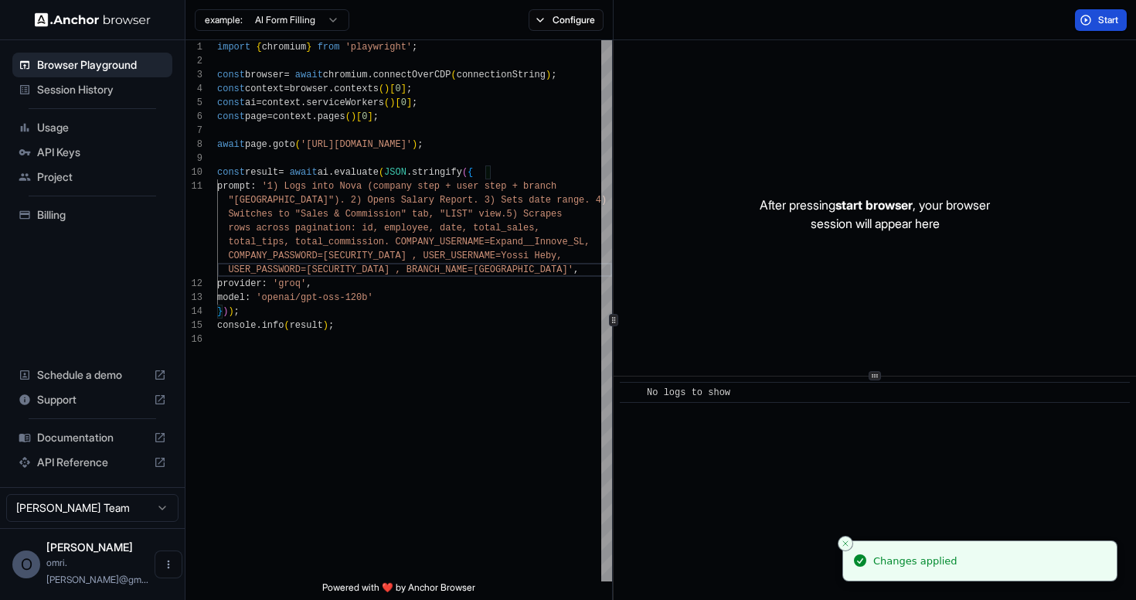
click at [1101, 24] on span "Start" at bounding box center [1109, 20] width 22 height 12
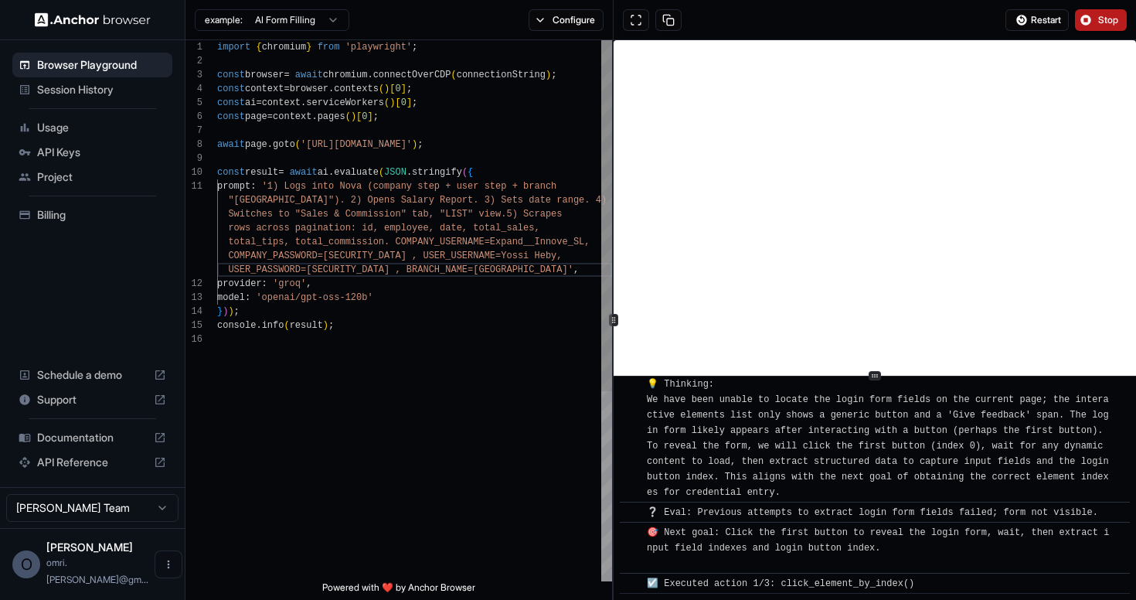
scroll to position [3881, 0]
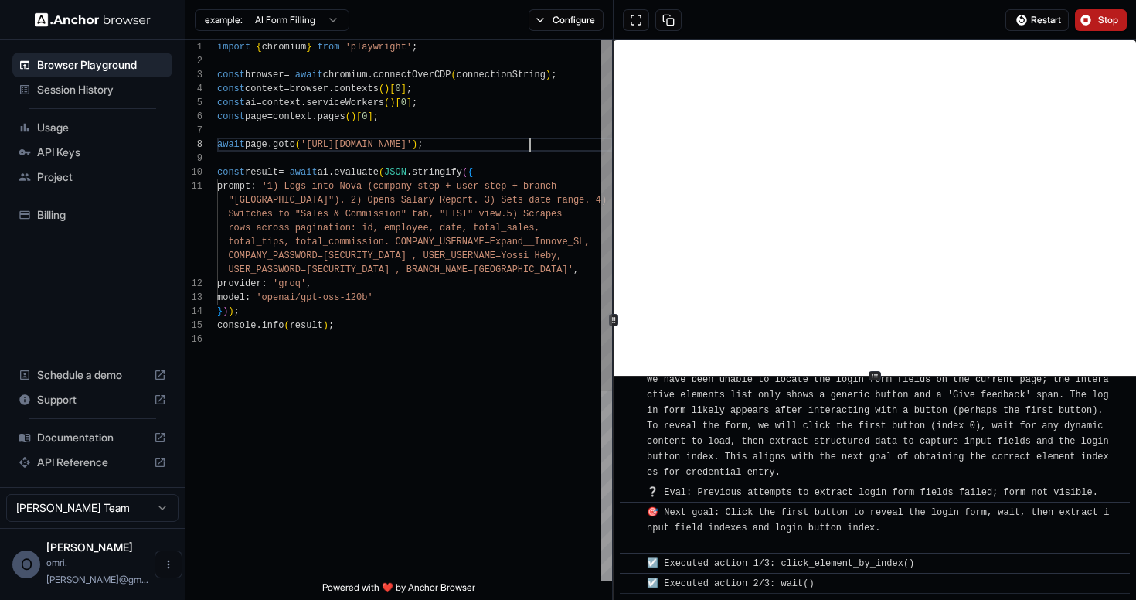
type textarea "**********"
drag, startPoint x: 527, startPoint y: 143, endPoint x: 449, endPoint y: 143, distance: 78.0
click at [449, 143] on div "import { chromium } from 'playwright' ; const browser = await chromium . connec…" at bounding box center [414, 456] width 395 height 833
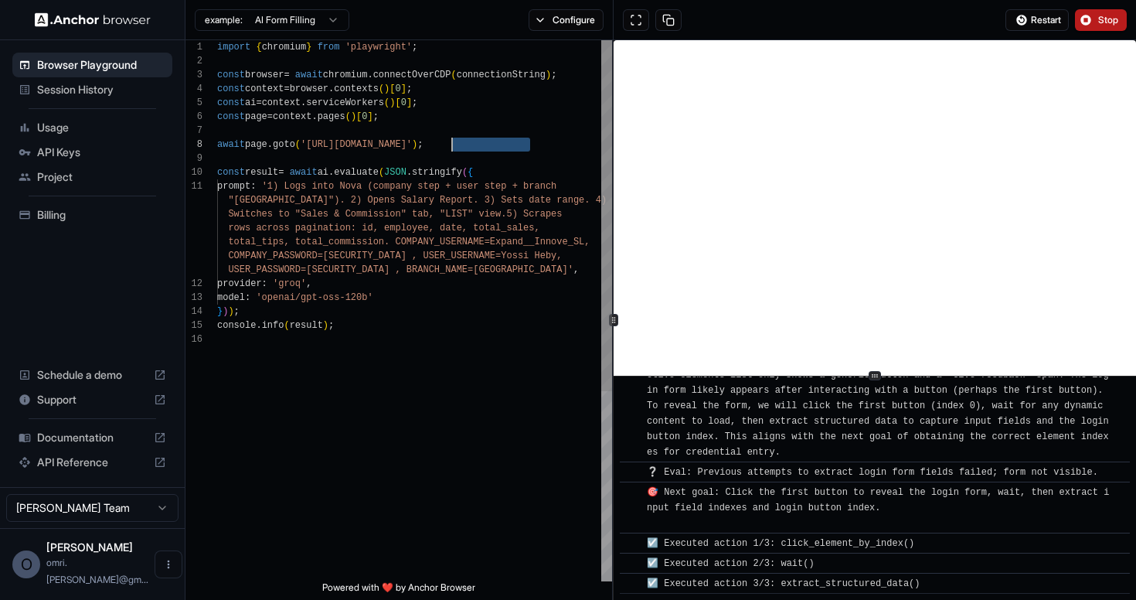
scroll to position [3901, 0]
click at [449, 143] on div "import { chromium } from 'playwright' ; const browser = await chromium . connec…" at bounding box center [414, 456] width 395 height 833
drag, startPoint x: 524, startPoint y: 144, endPoint x: 311, endPoint y: 141, distance: 212.5
click at [311, 141] on div "import { chromium } from 'playwright' ; const browser = await chromium . connec…" at bounding box center [414, 456] width 395 height 833
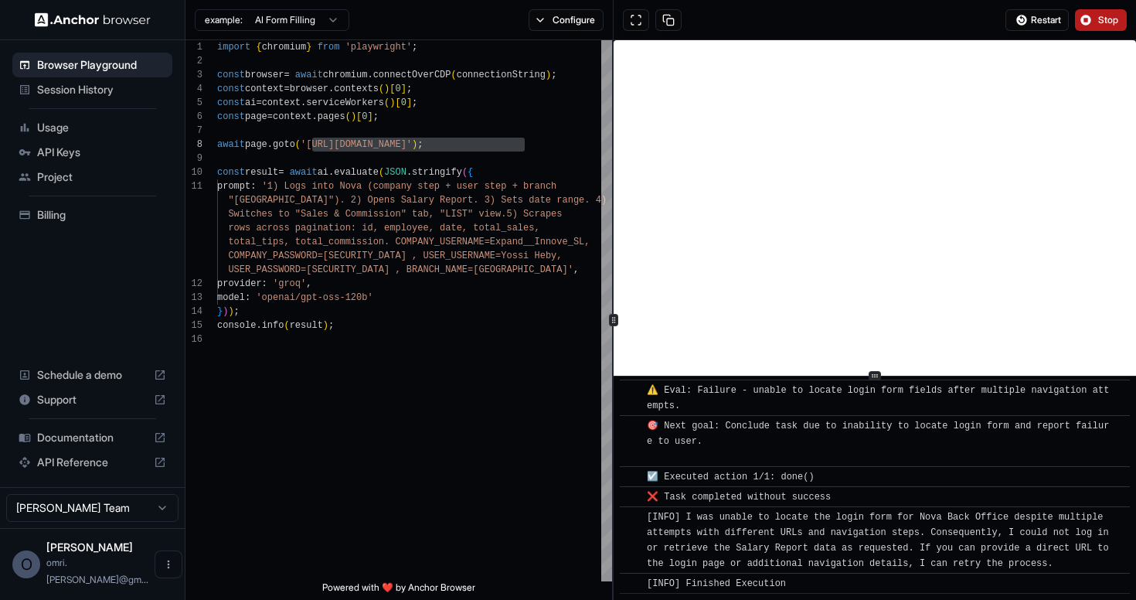
scroll to position [7979, 0]
